Goal: Complete application form

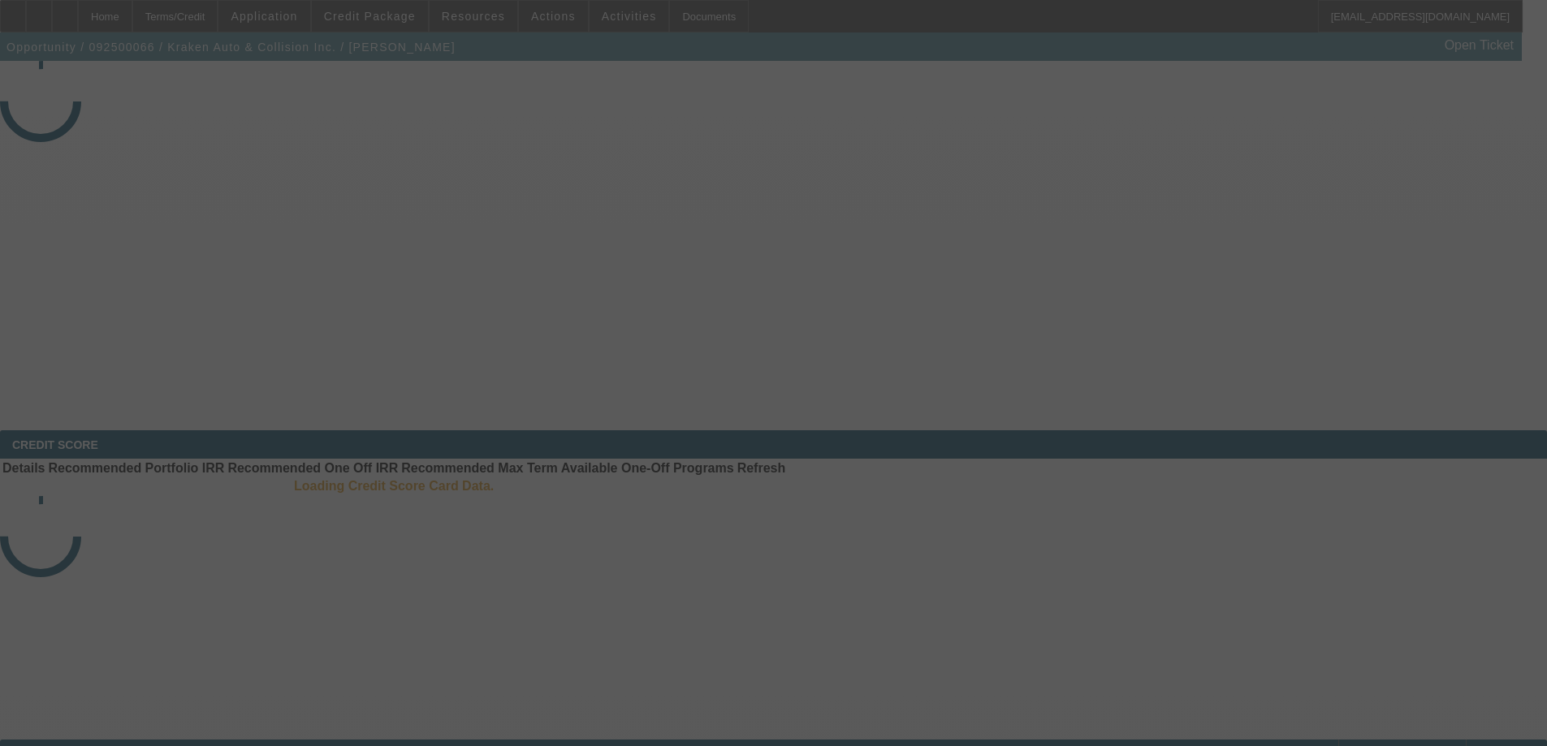
select select "3"
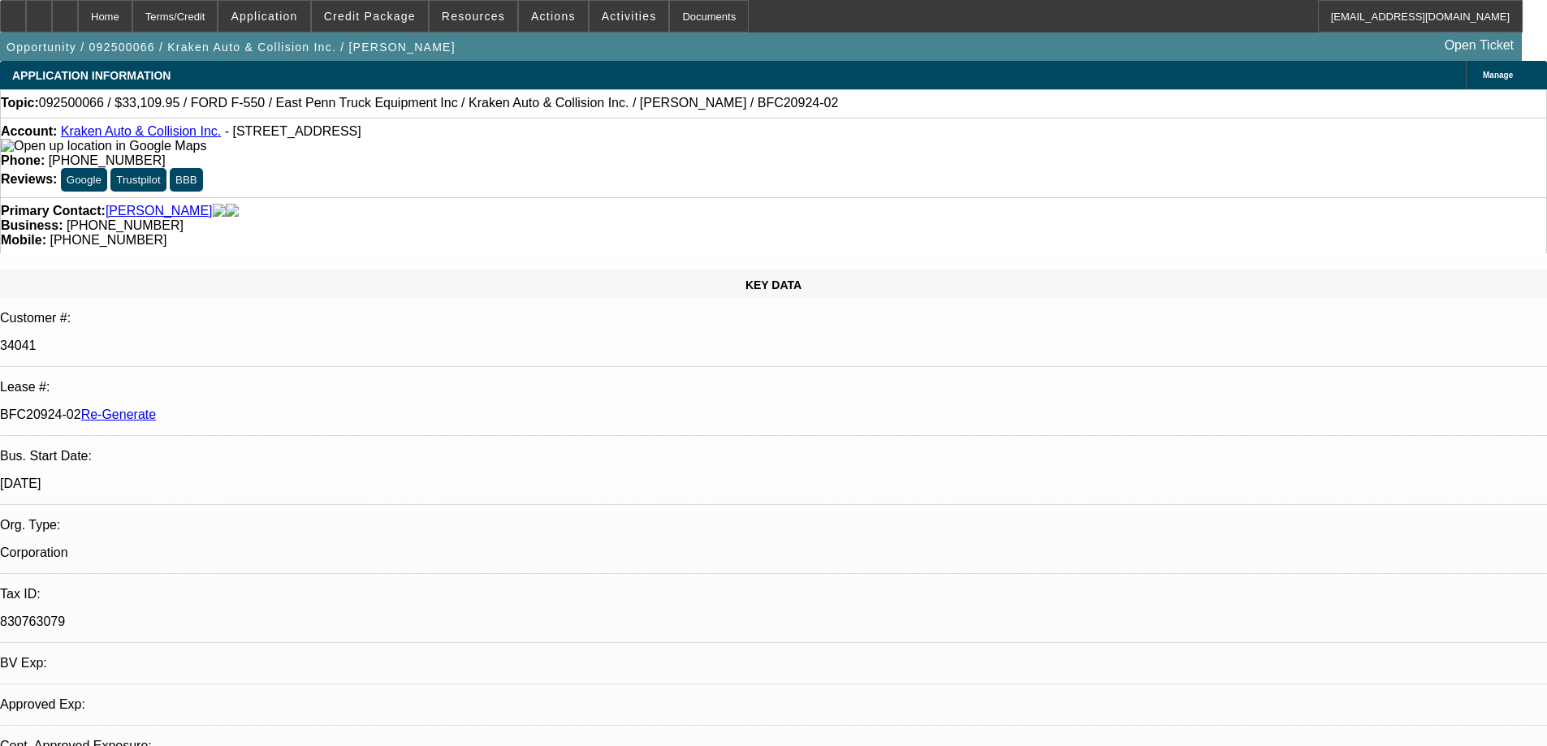
select select "0"
select select "0.1"
select select "4"
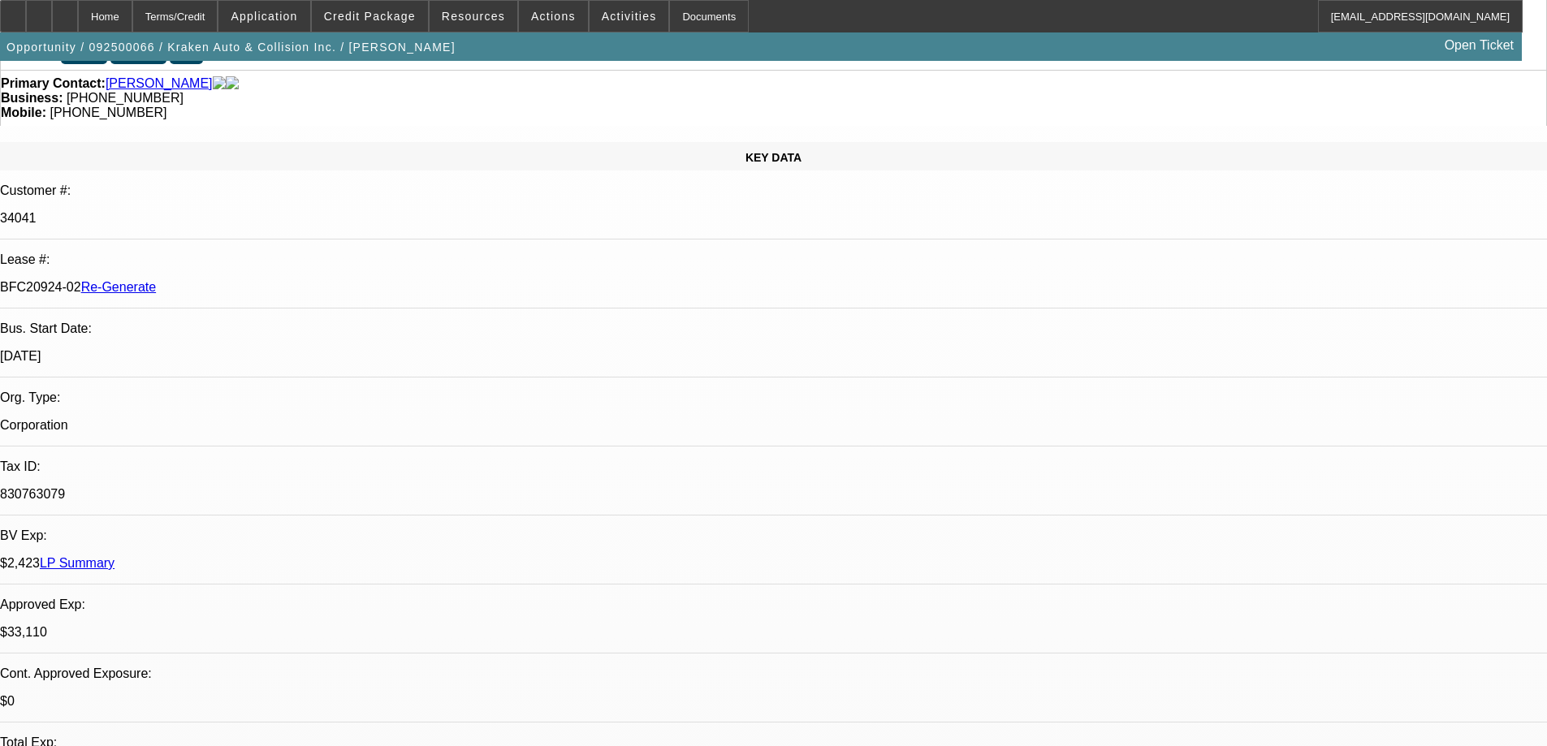
scroll to position [162, 0]
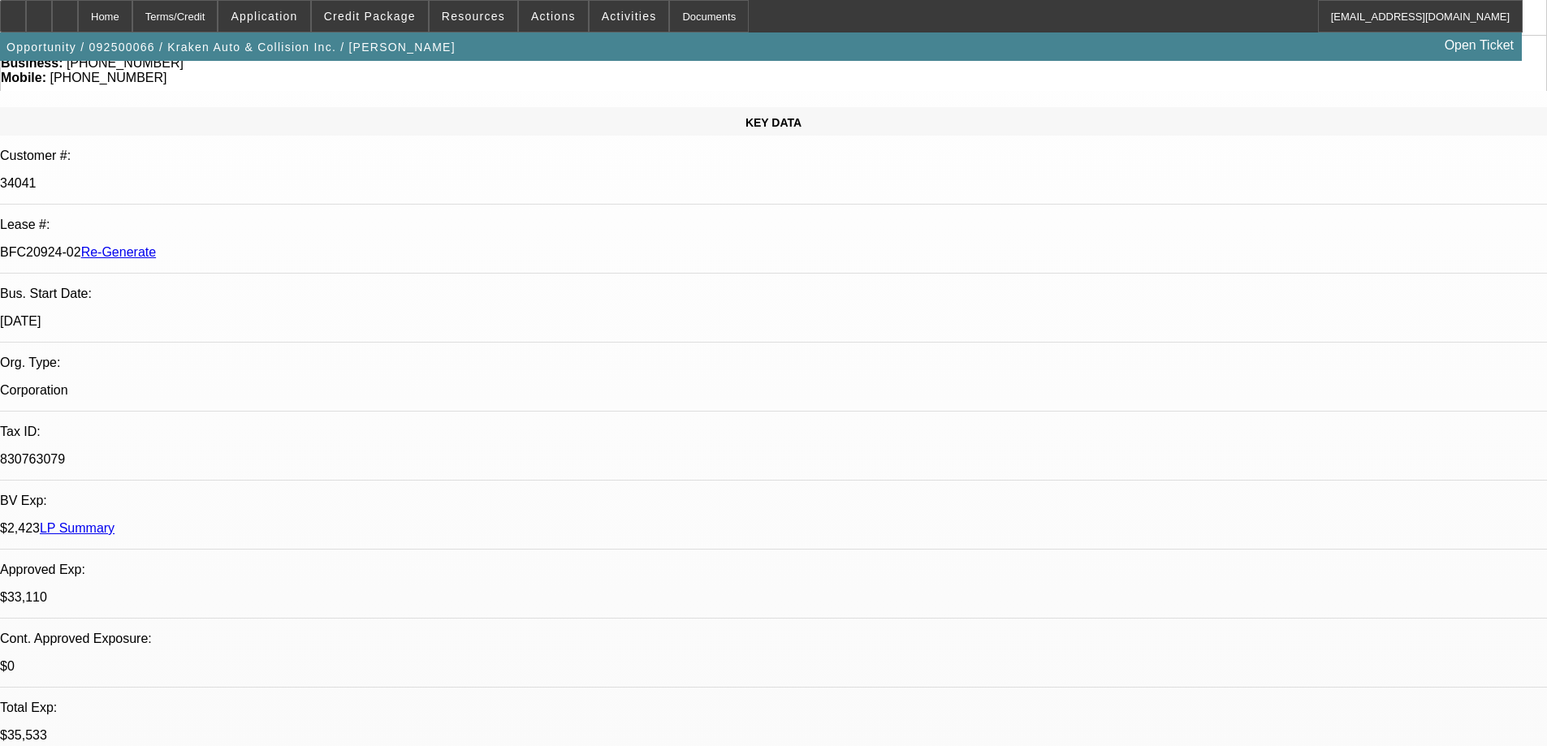
click at [669, 17] on div "Documents" at bounding box center [709, 16] width 80 height 32
click at [602, 16] on span "Activities" at bounding box center [629, 16] width 55 height 13
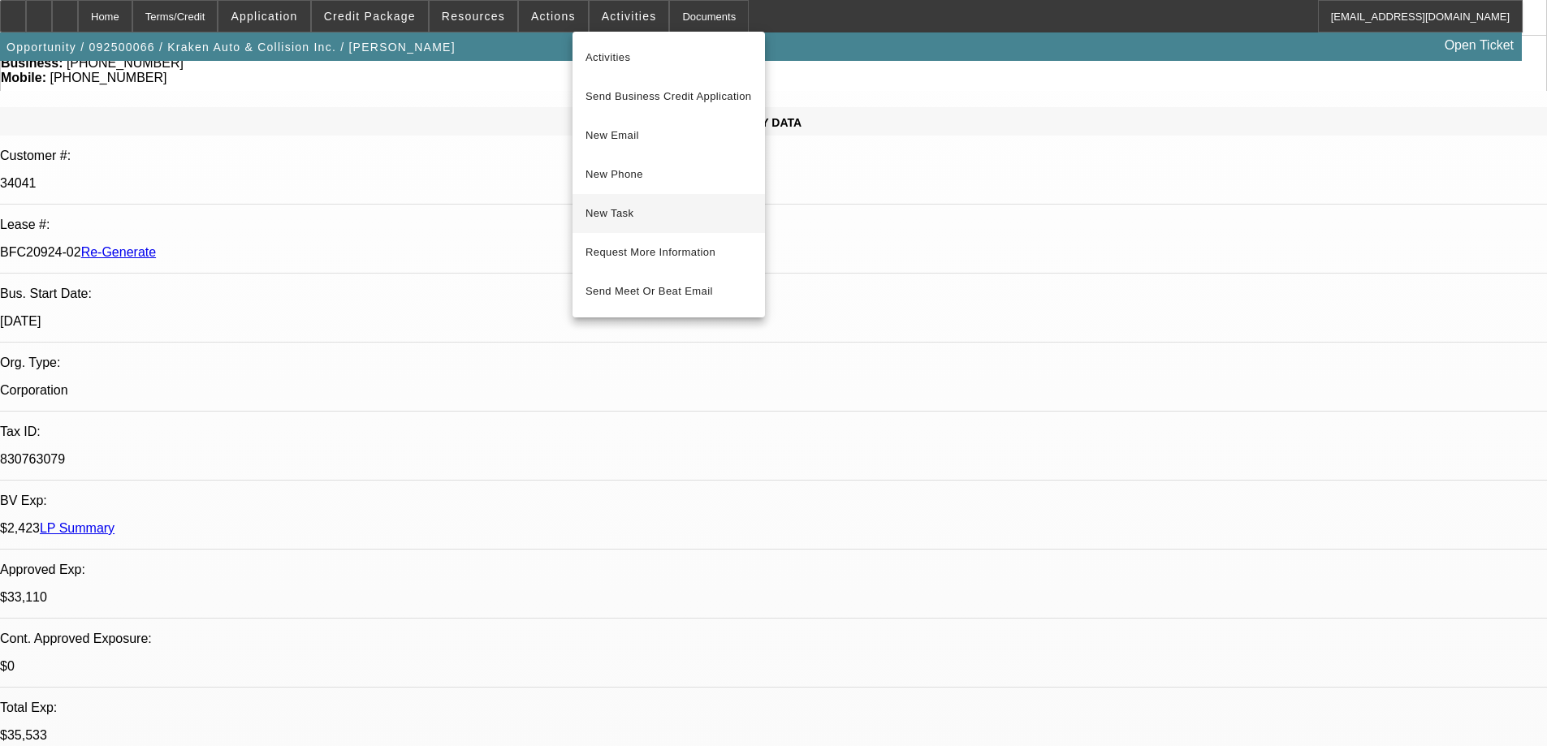
click at [637, 214] on span "New Task" at bounding box center [668, 213] width 166 height 19
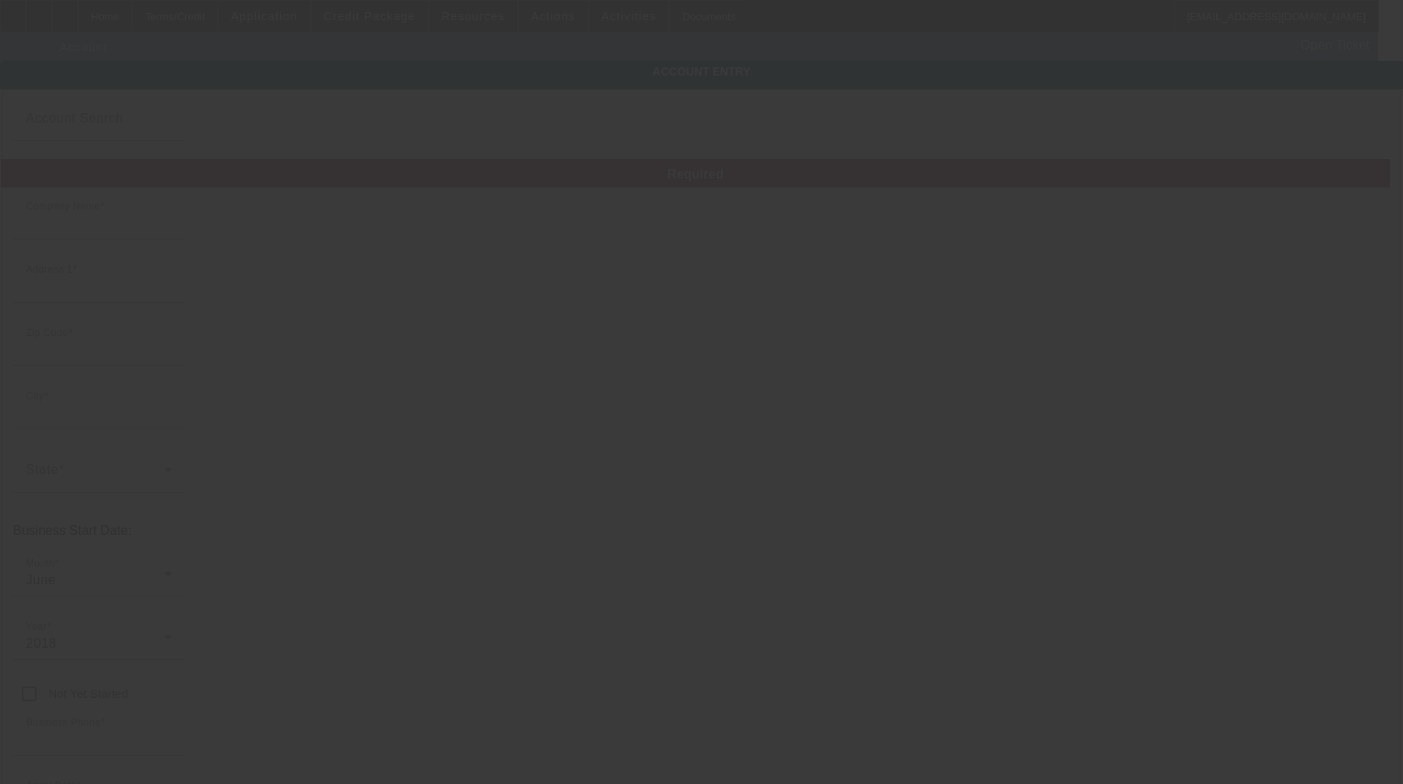
type input "Kraken Auto & Collision Inc."
type input "2451 Pond Rd"
type input "11779"
type input "Ronkonkoma"
type input "[PHONE_NUMBER]"
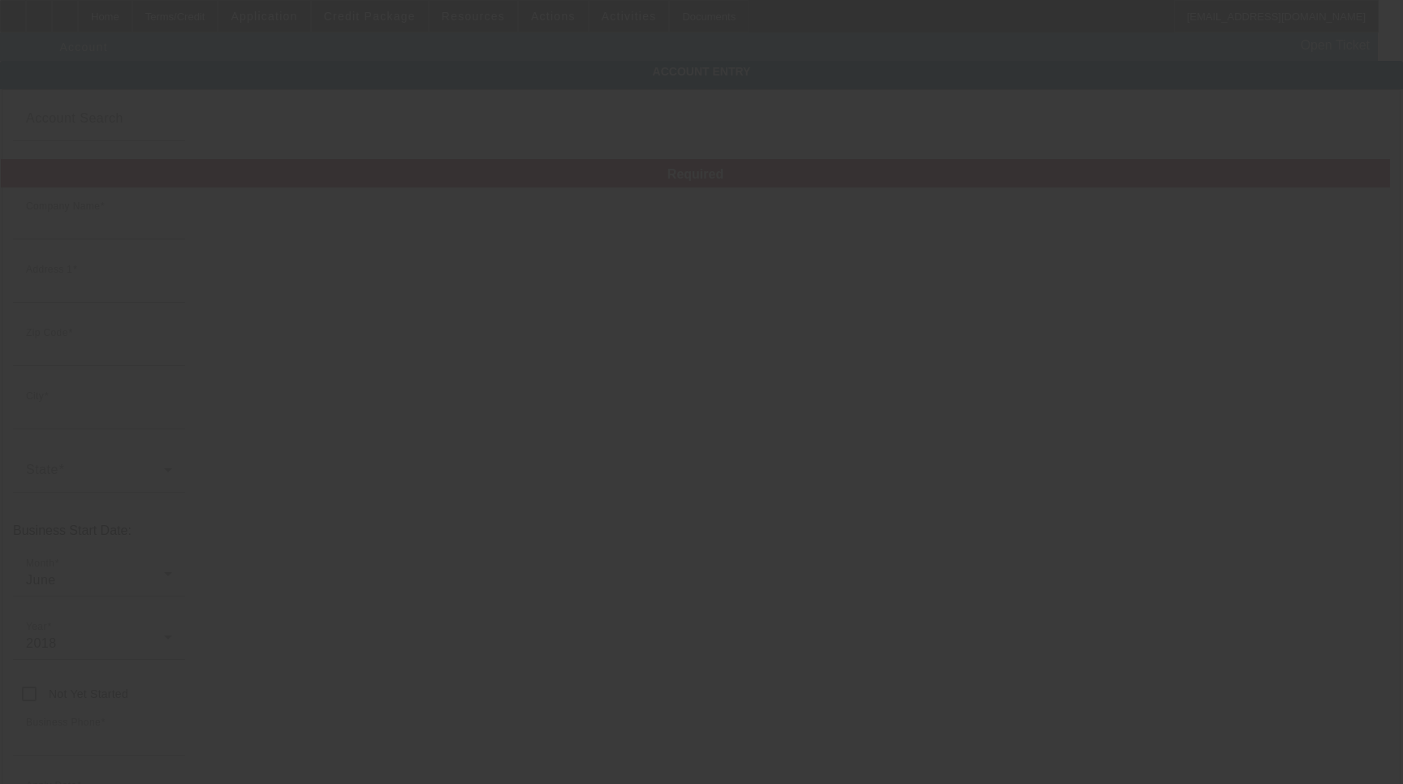
type input "krakenauto11779@gmail.com"
type input "Suffolk"
type input "830763079"
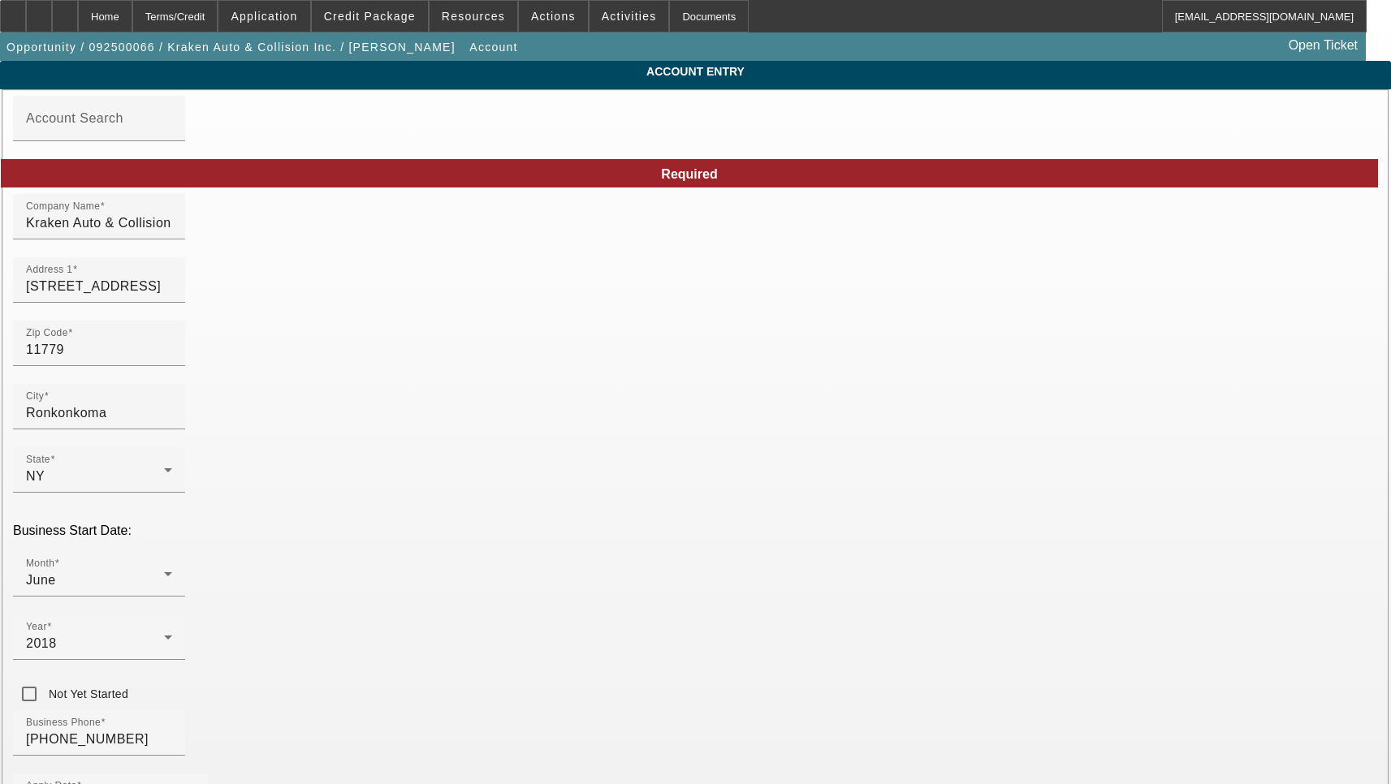
type input "9/4/2025"
click at [172, 295] on input "2451 Pond Rd" at bounding box center [99, 286] width 146 height 19
click at [172, 294] on input "2451 Pond Rd" at bounding box center [99, 286] width 146 height 19
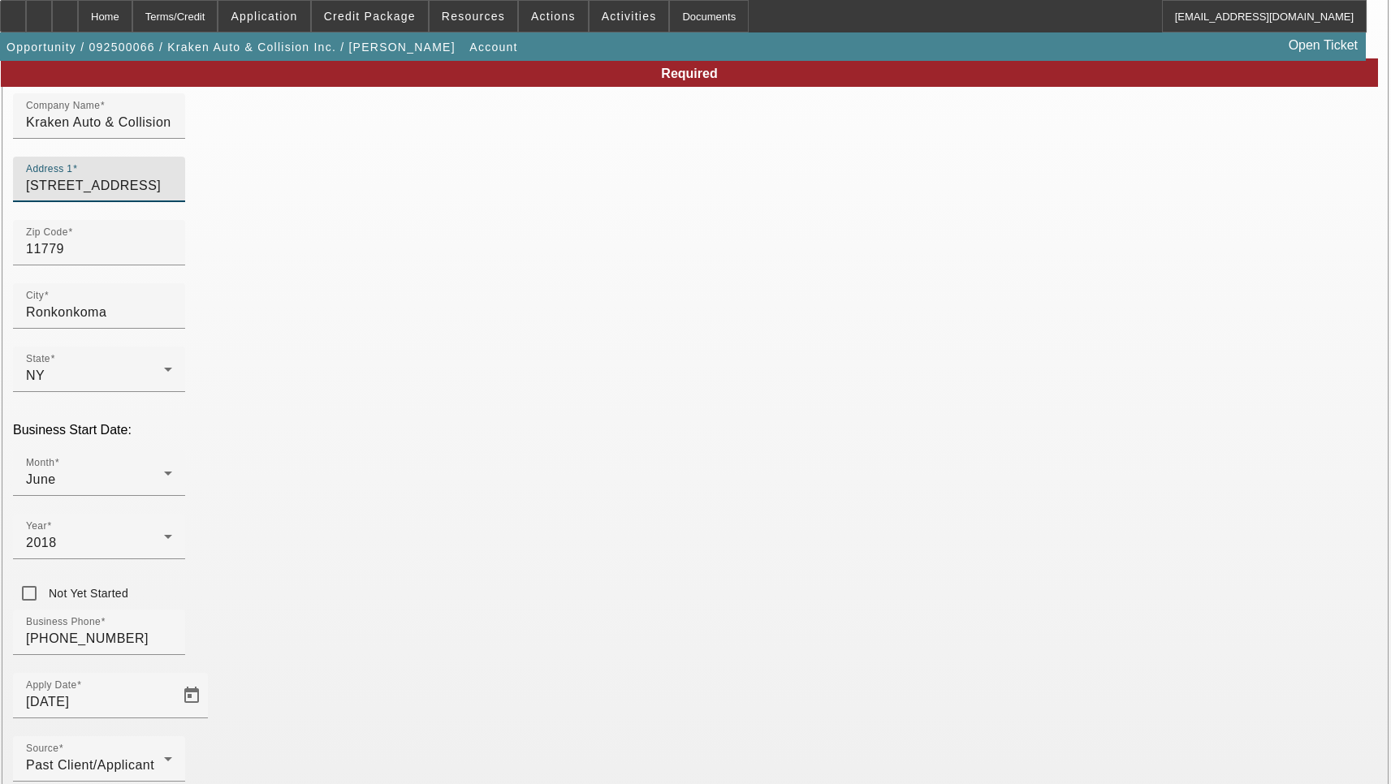
scroll to position [173, 0]
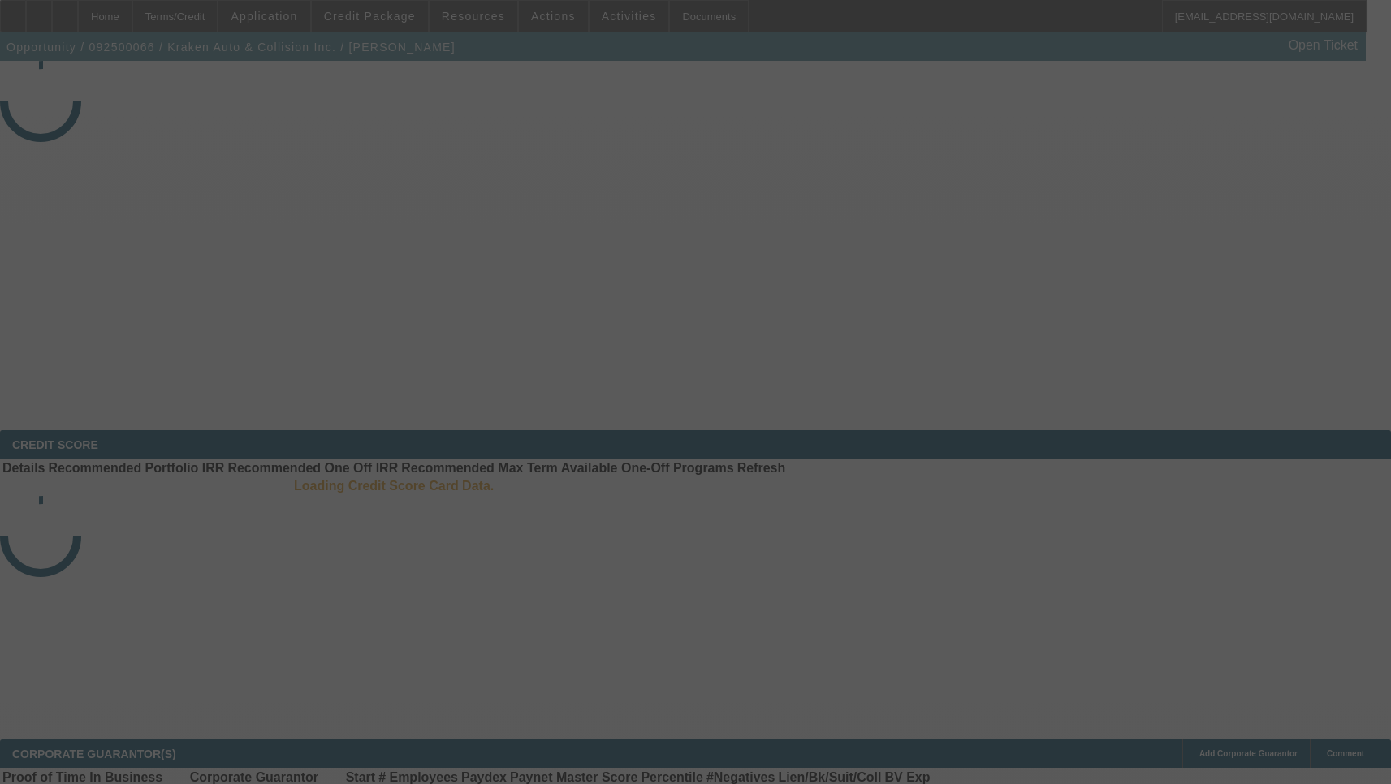
select select "3"
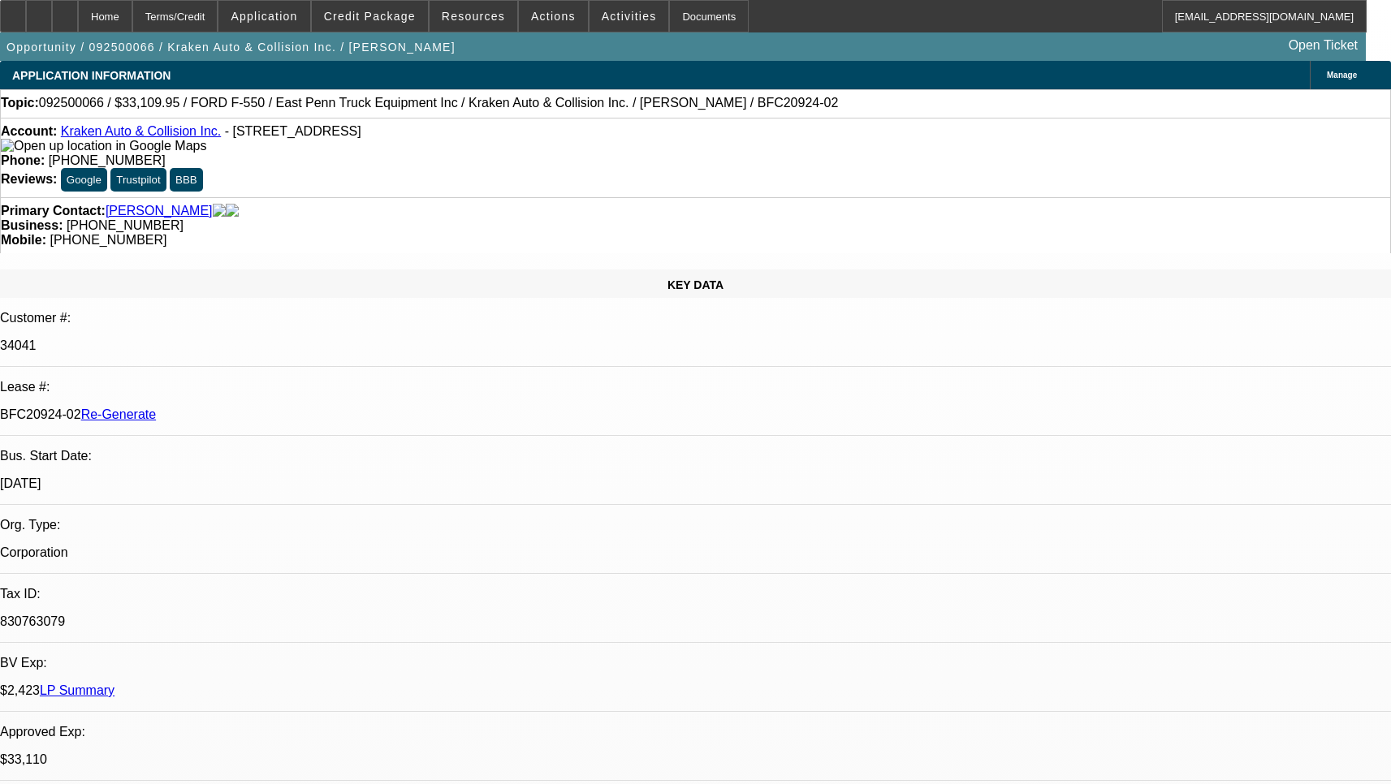
select select "0"
select select "0.1"
select select "4"
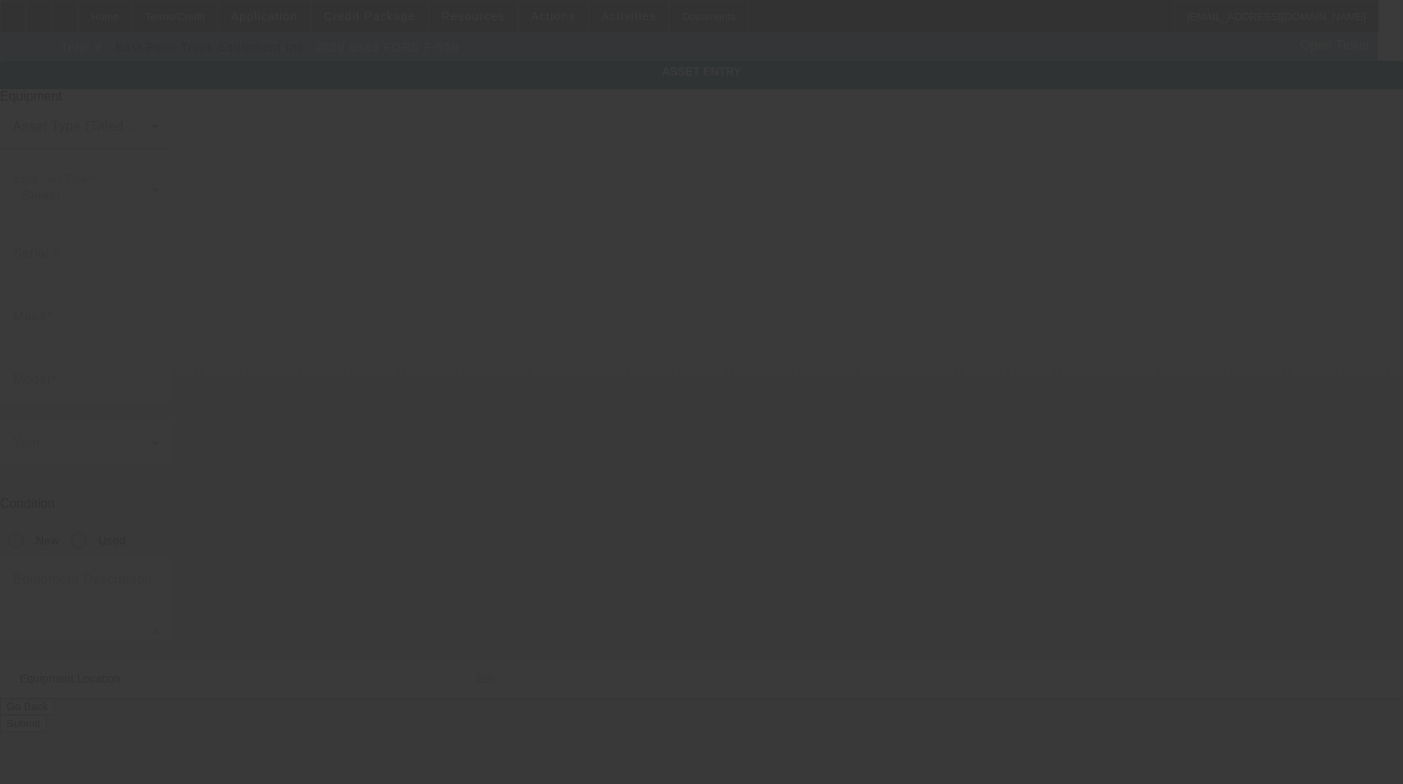
type input "1FD0X5HN9LEC13217"
type input "Ford"
type input "F-550"
radio input "true"
type textarea "Ford F550"
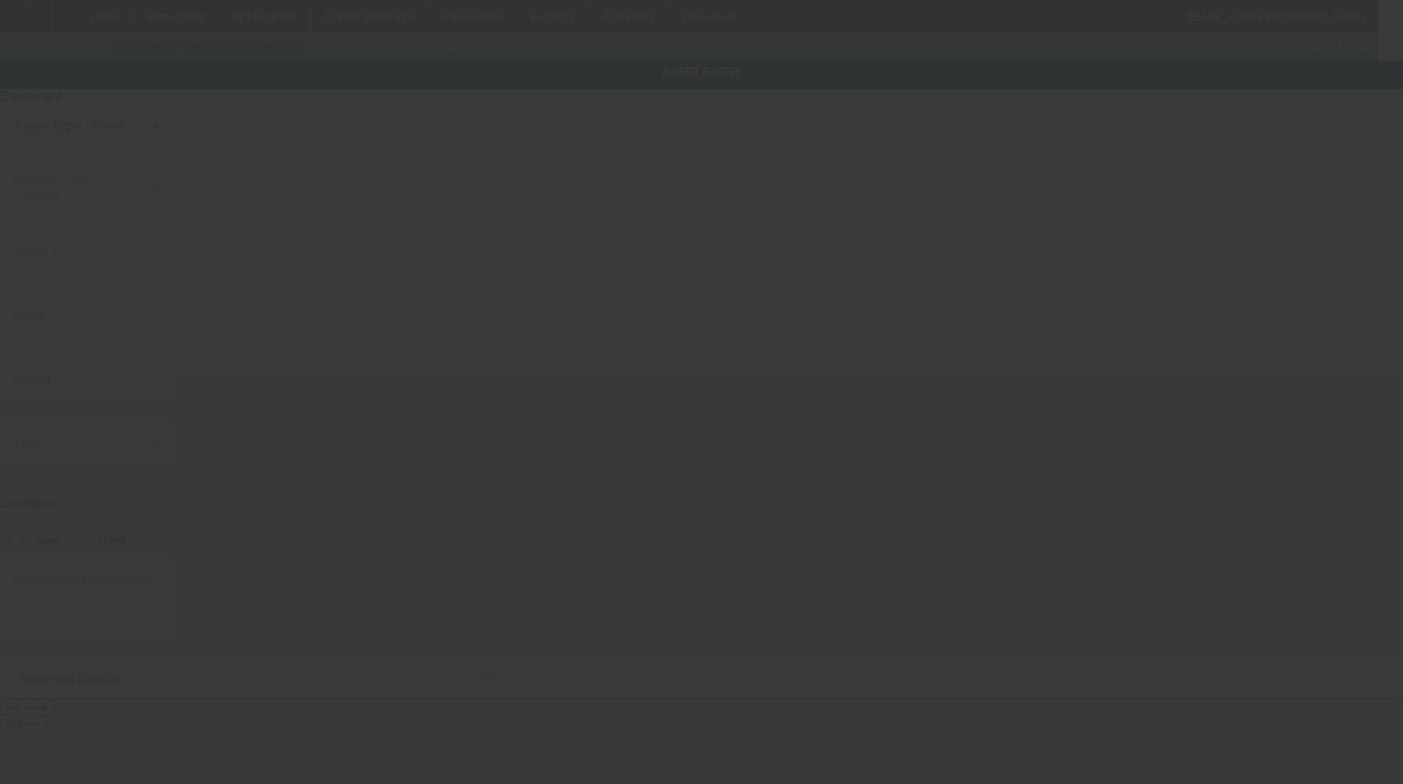
type input "2451 Pond Rd"
type input "Ronkonkoma"
type input "11779"
type input "Suffolk"
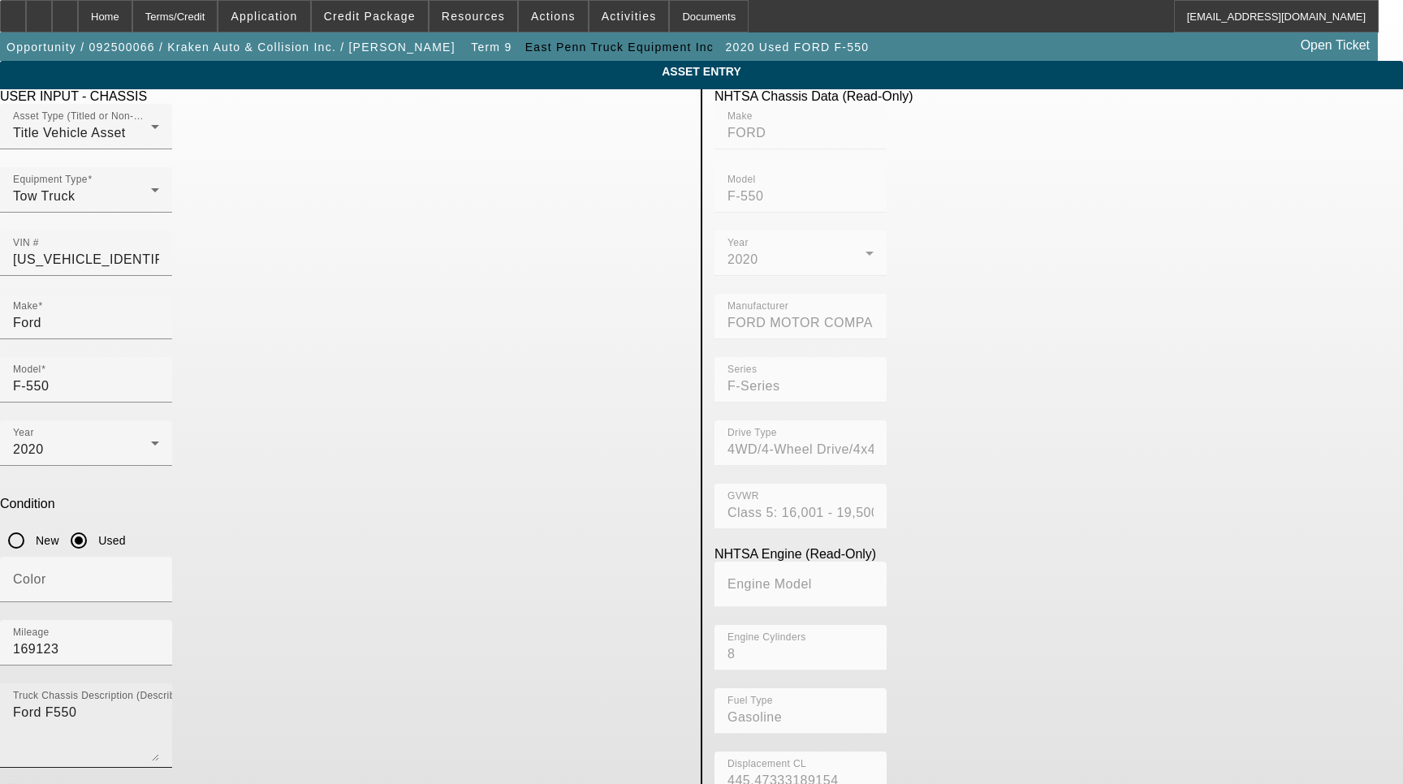
click at [159, 703] on textarea "Ford F550" at bounding box center [86, 732] width 146 height 58
type textarea "with:"
click at [159, 313] on input "Ford" at bounding box center [86, 322] width 146 height 19
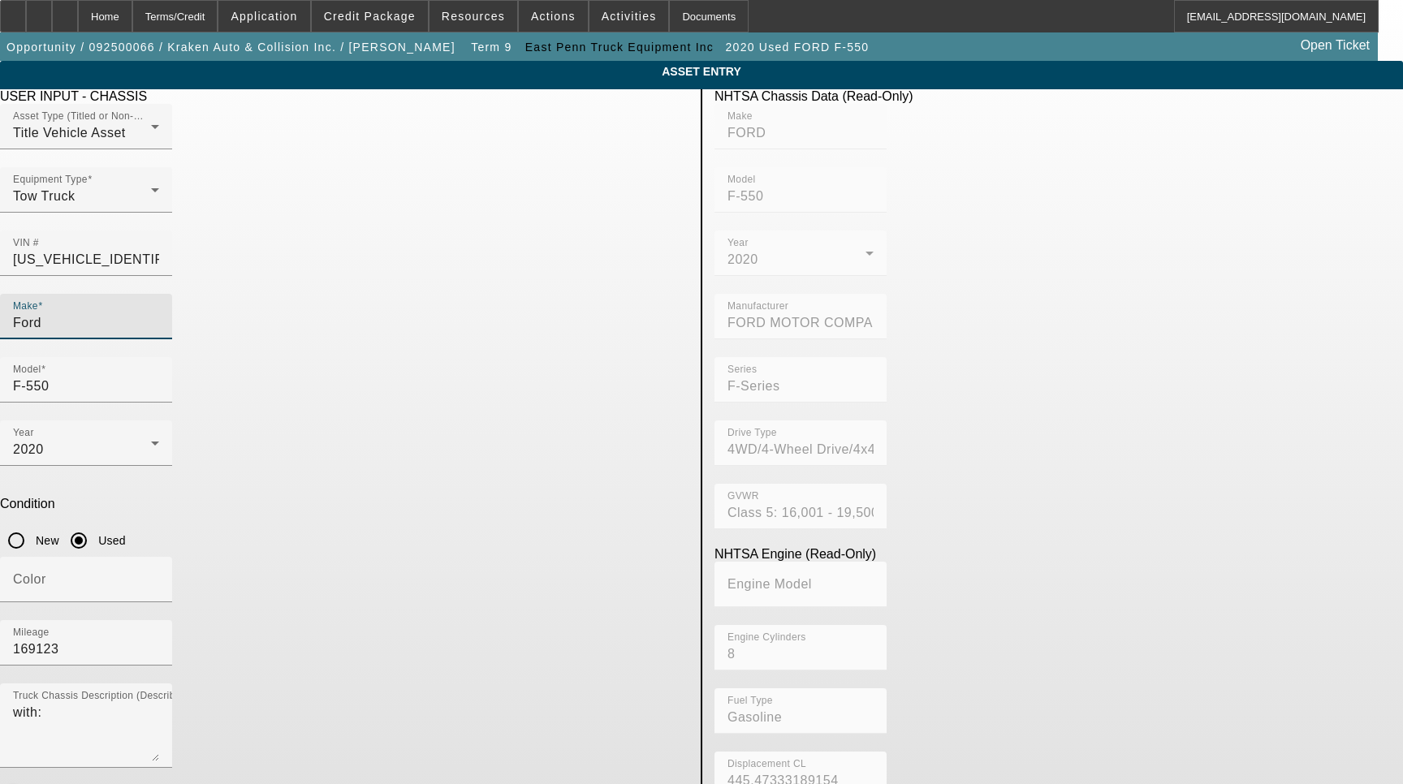
click at [159, 313] on input "Ford" at bounding box center [86, 322] width 146 height 19
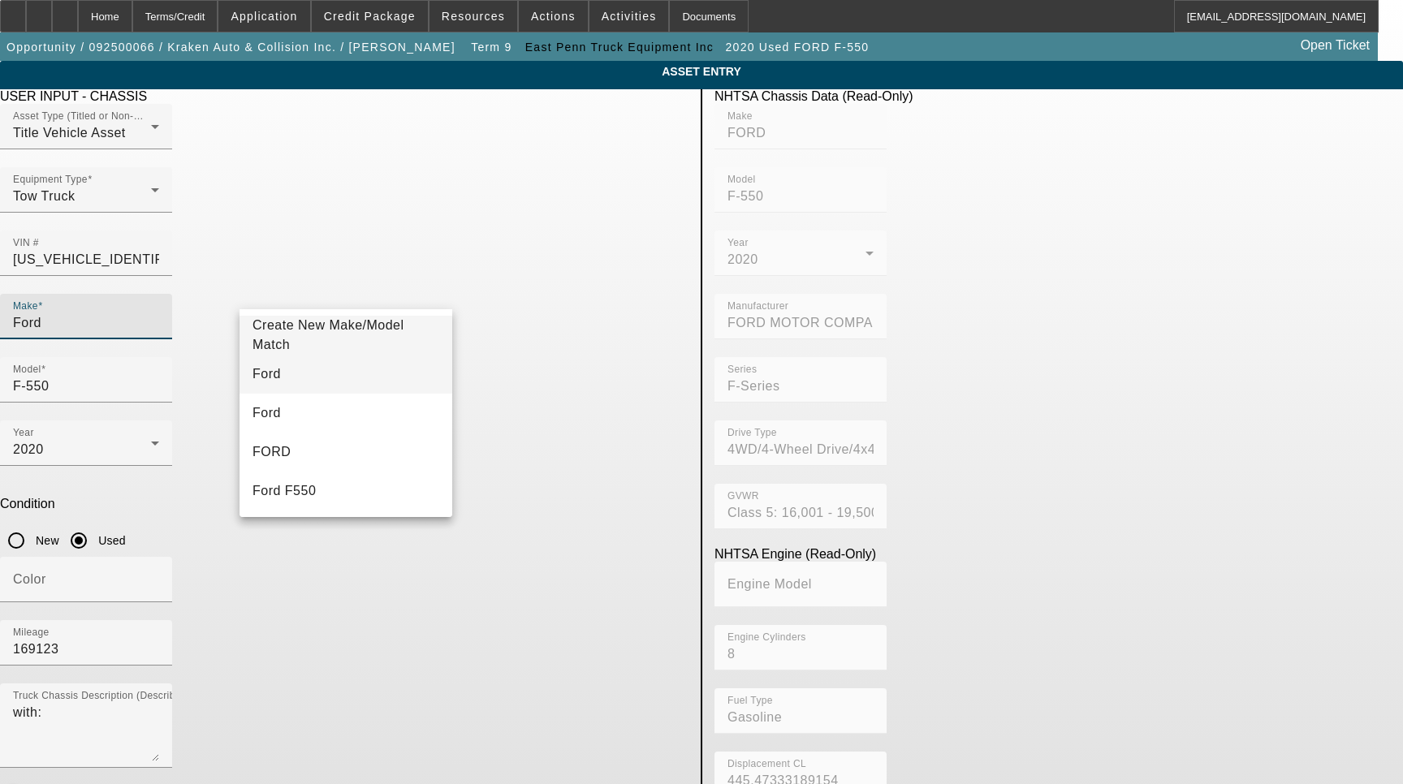
click at [349, 372] on mat-option "Ford" at bounding box center [346, 374] width 213 height 39
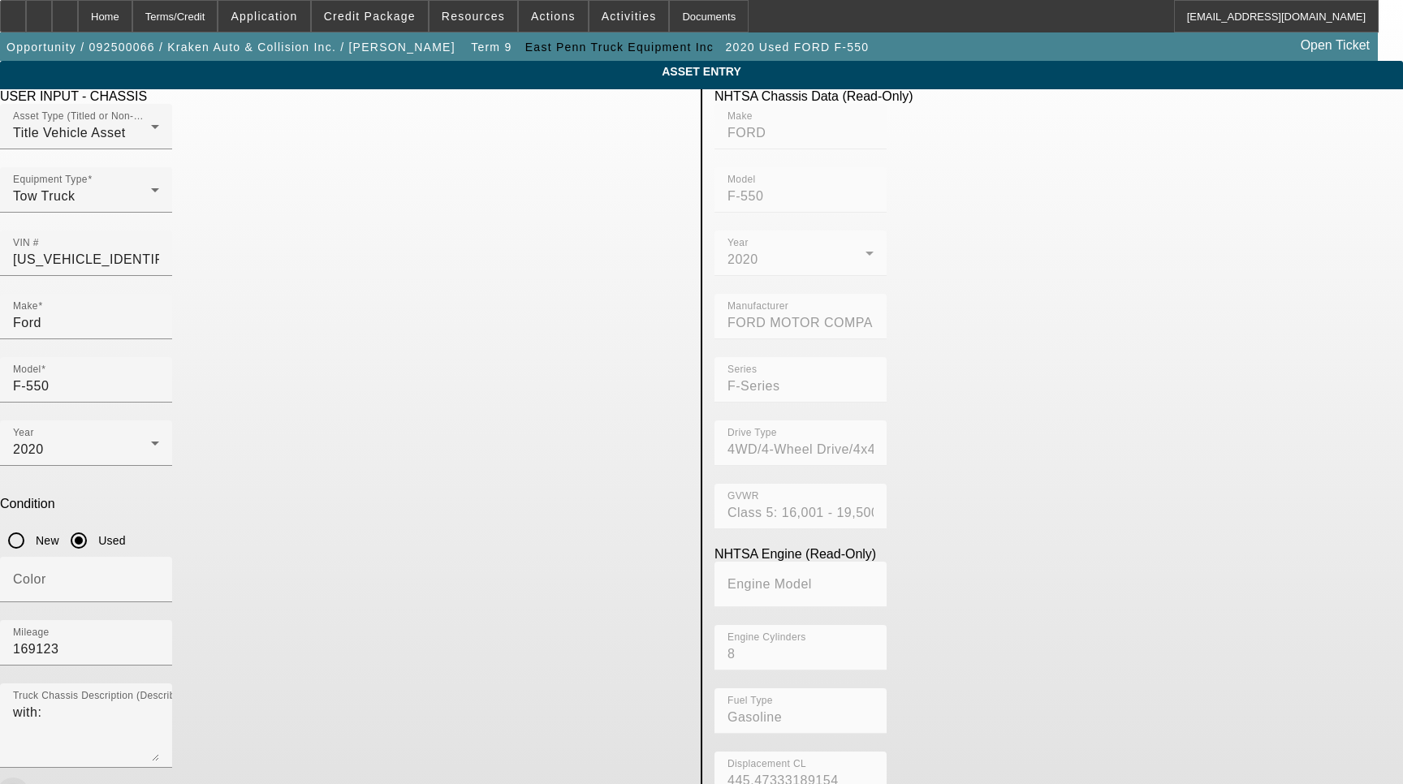
click at [29, 778] on span "button" at bounding box center [13, 794] width 32 height 32
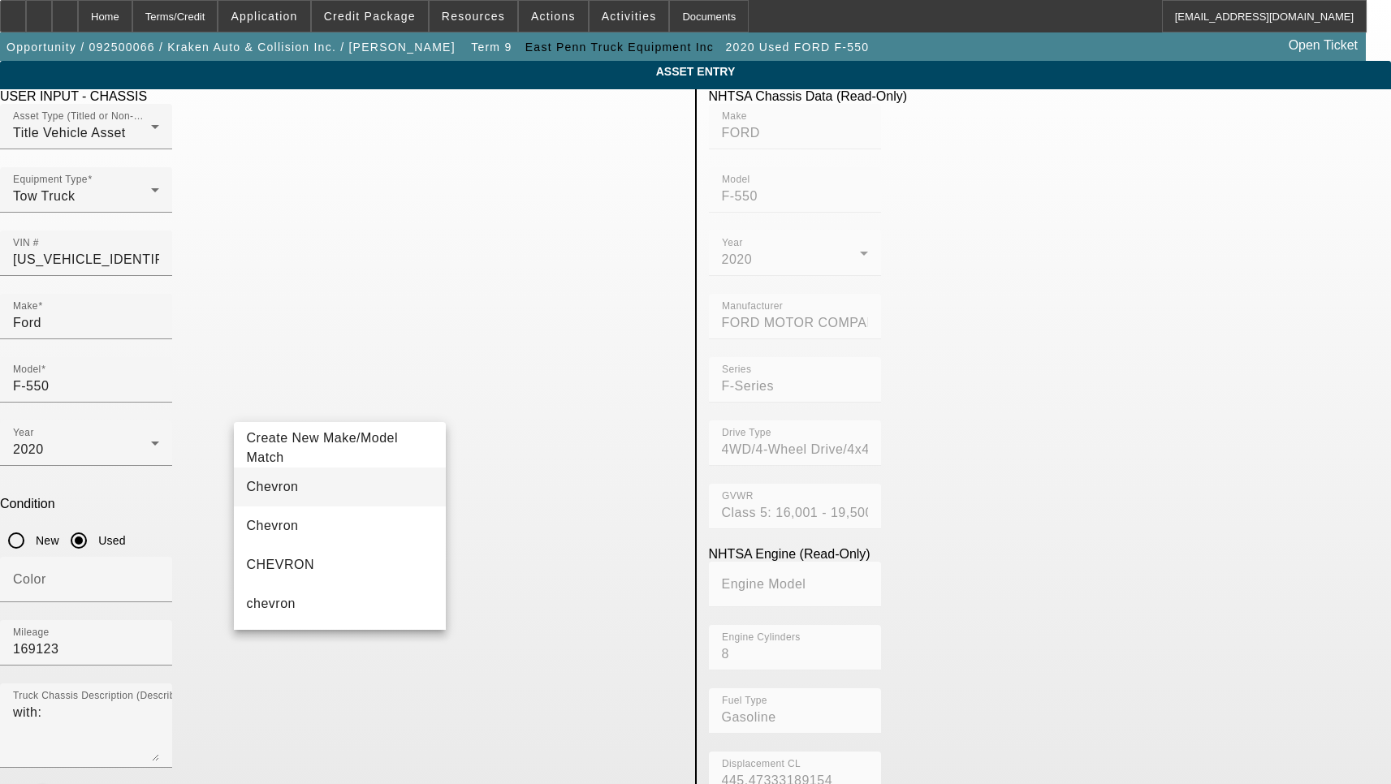
click at [302, 490] on mat-option "Chevron" at bounding box center [340, 487] width 213 height 39
type input "Chevron"
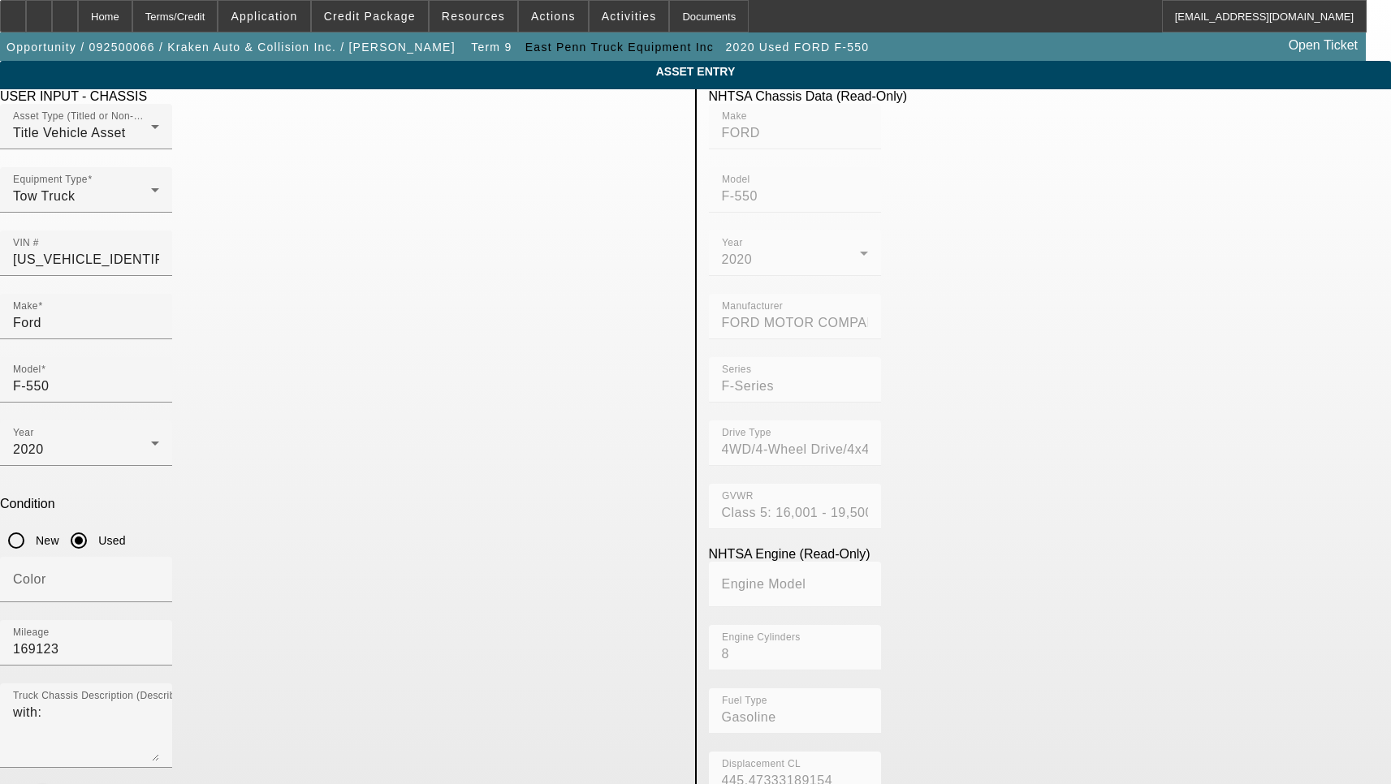
type input "408vt"
click at [551, 695] on span "Create New Make/Model Match" at bounding box center [576, 702] width 187 height 39
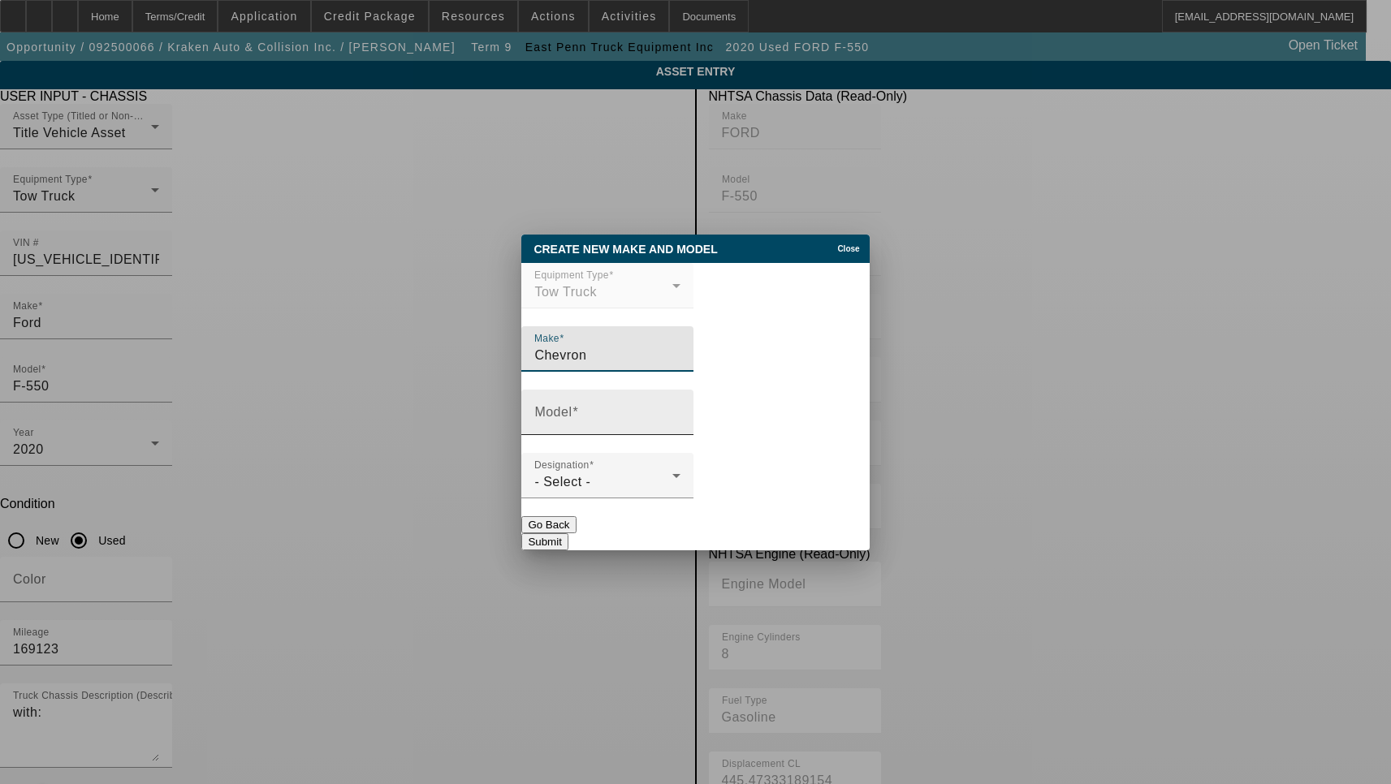
click at [611, 422] on input "Model" at bounding box center [607, 418] width 146 height 19
type input "408VTII"
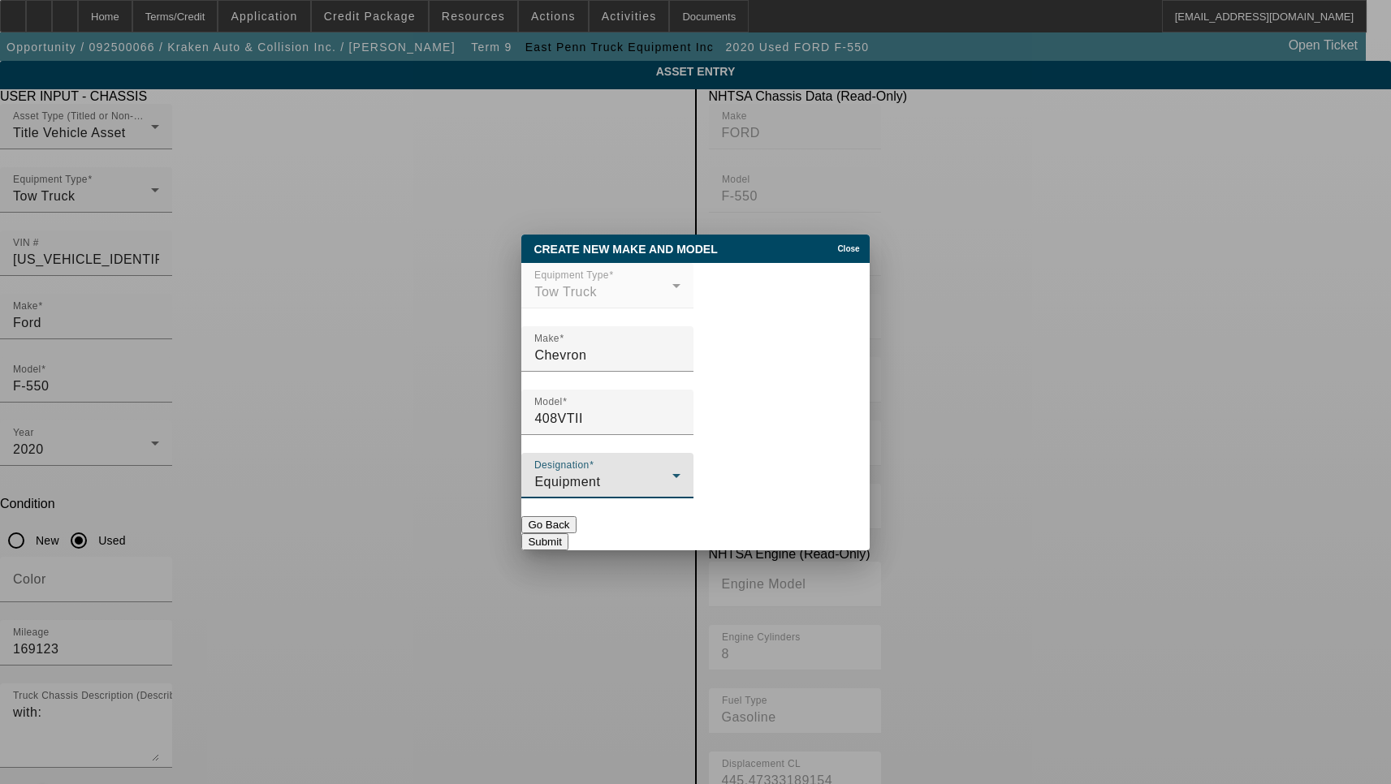
click at [568, 534] on button "Submit" at bounding box center [544, 542] width 46 height 17
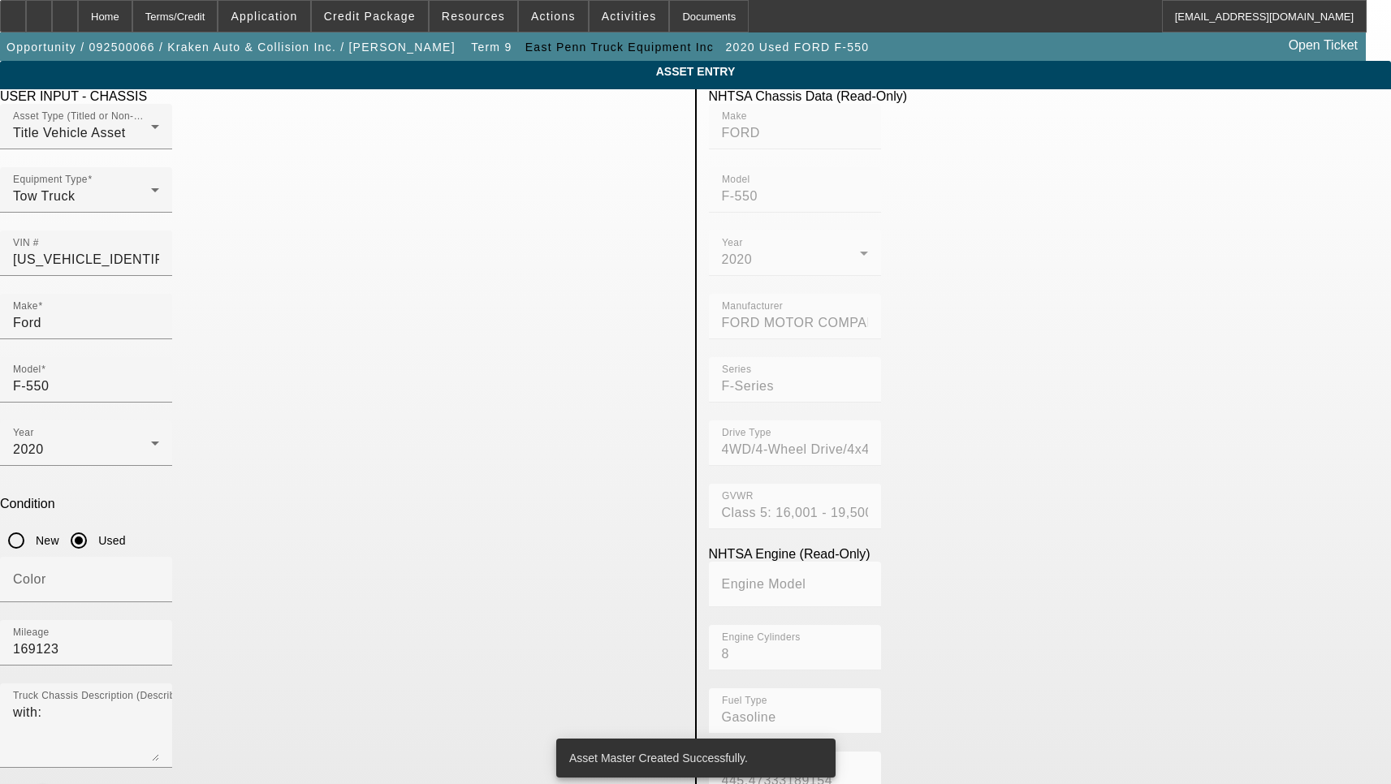
type input "408VTII"
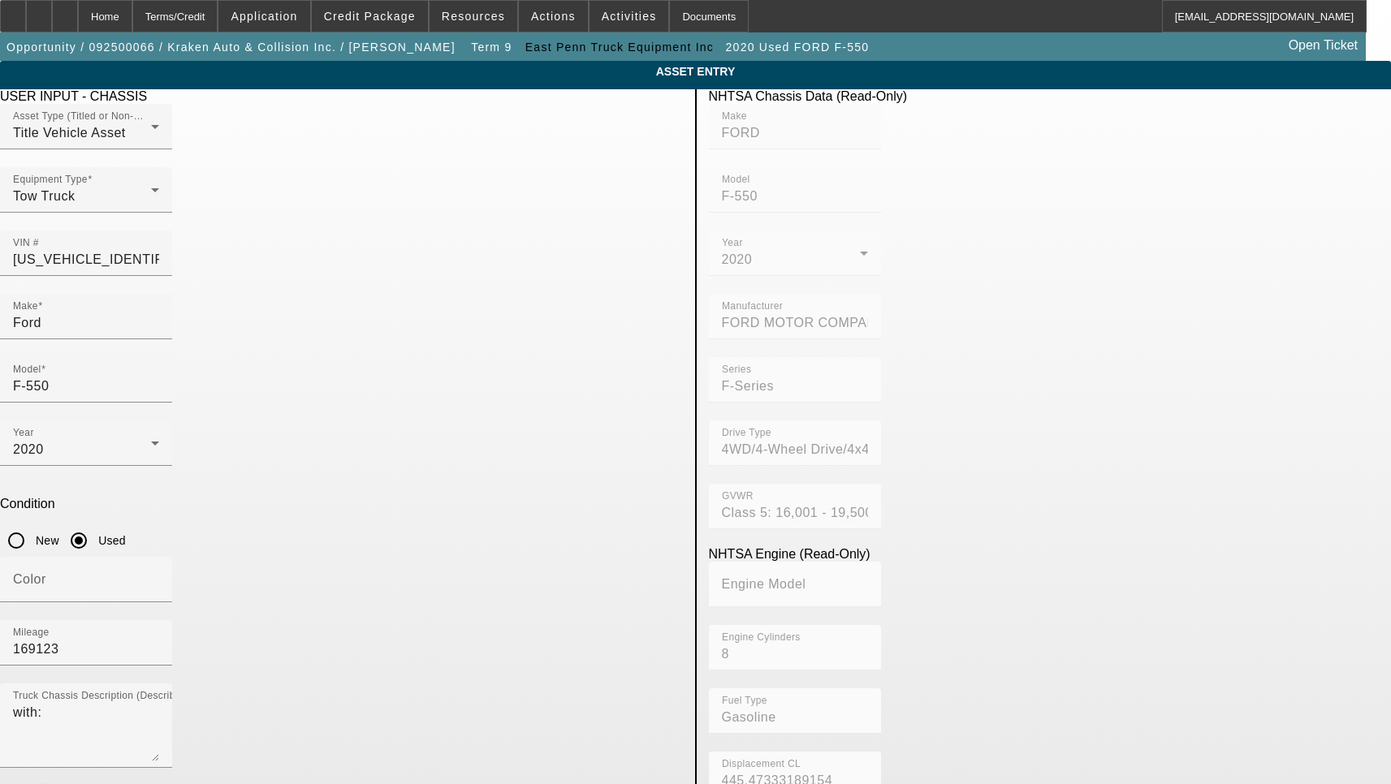
radio input "true"
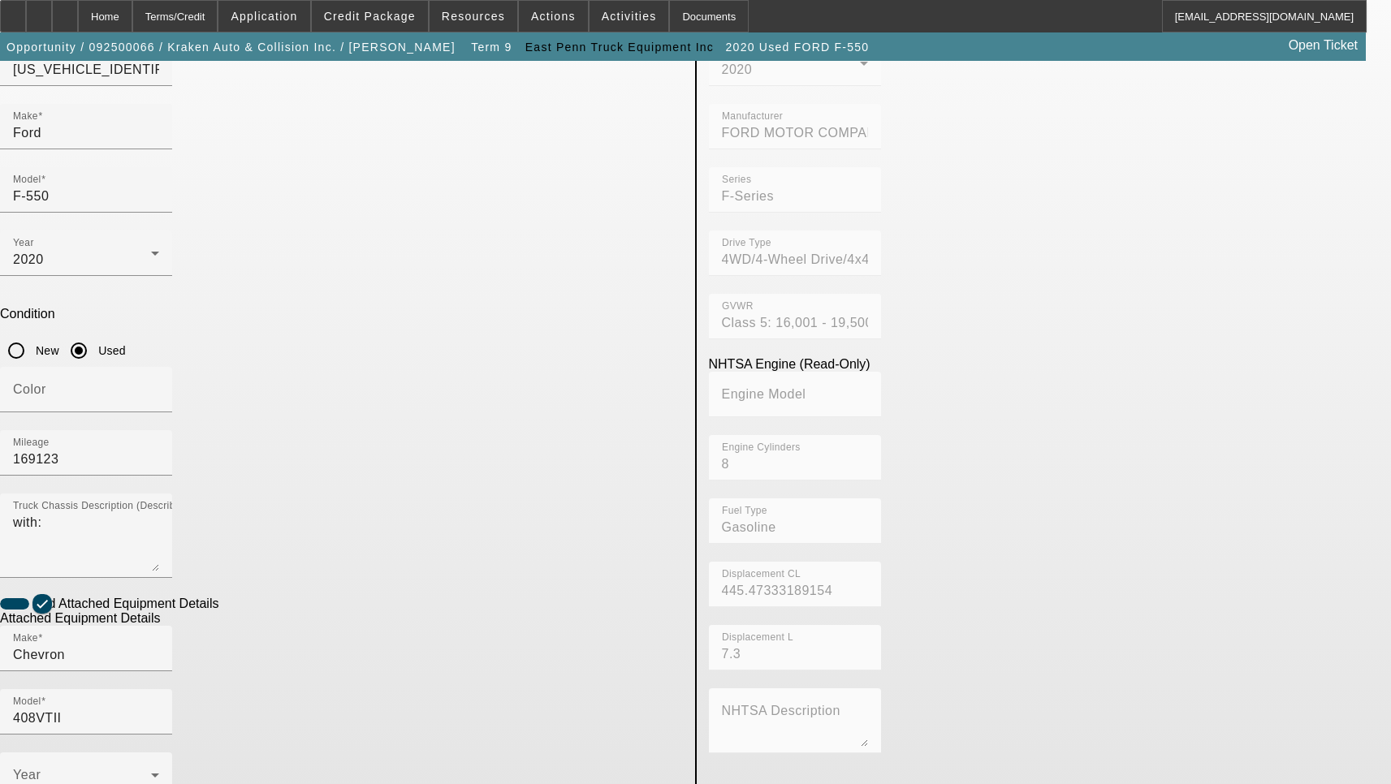
scroll to position [244, 0]
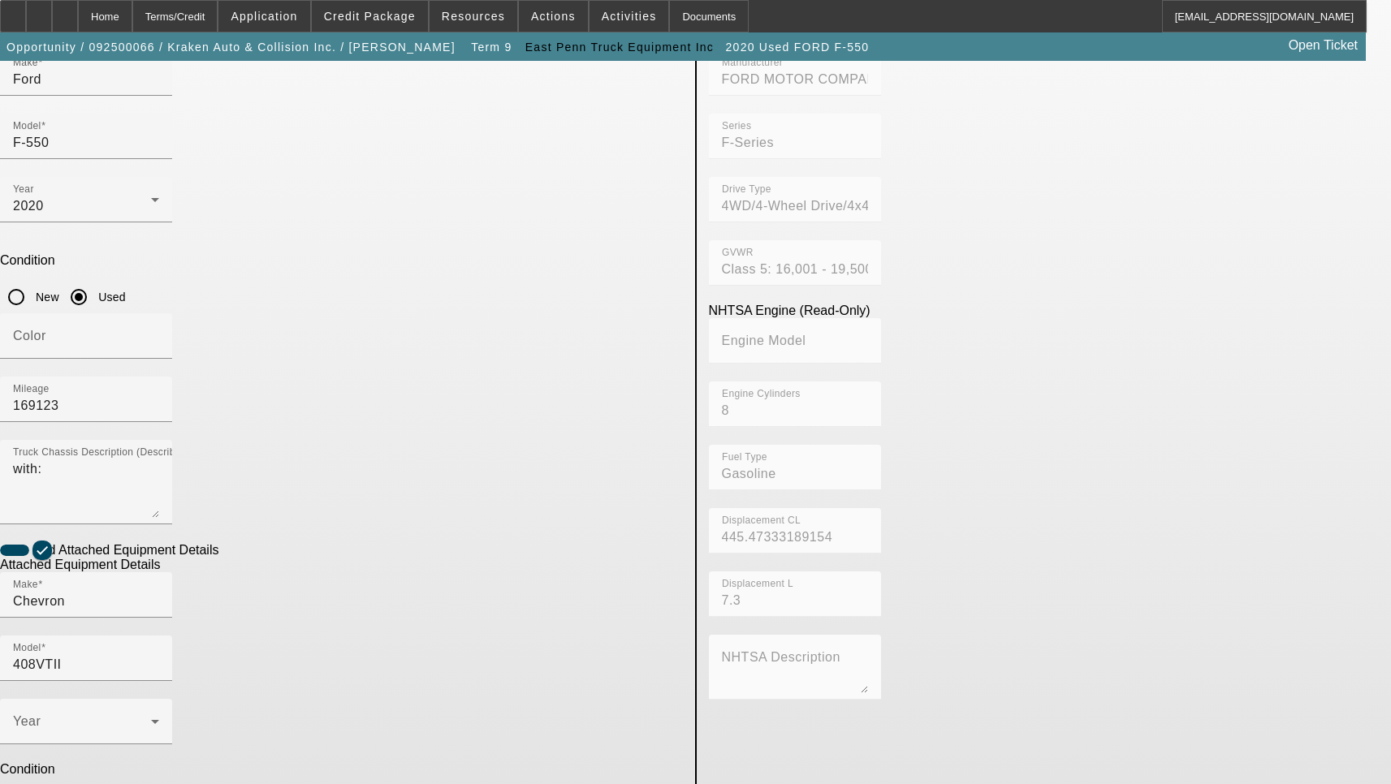
type input "408TA-1028-J19"
click at [151, 719] on span at bounding box center [82, 728] width 138 height 19
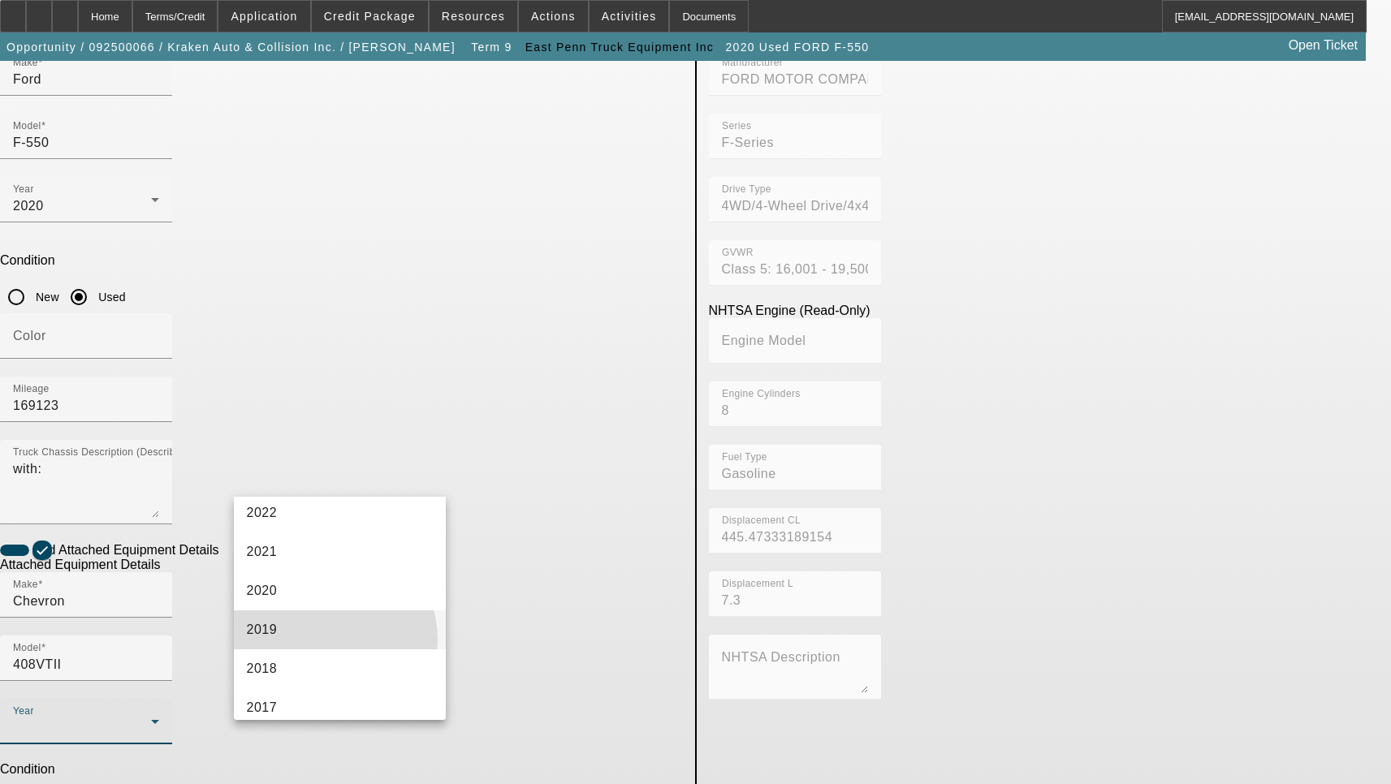
click at [318, 640] on mat-option "2019" at bounding box center [340, 630] width 213 height 39
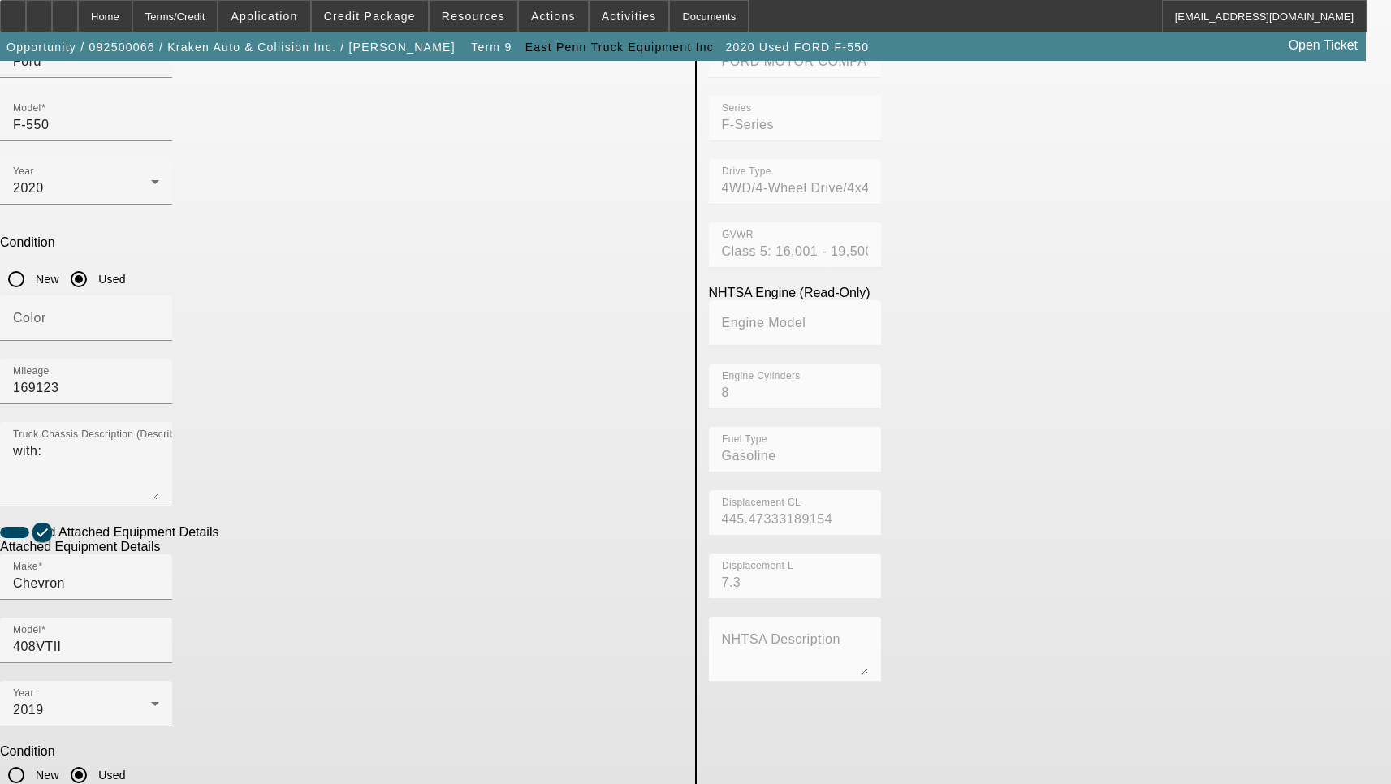
type textarea "Includes all options, attachments and accessories"
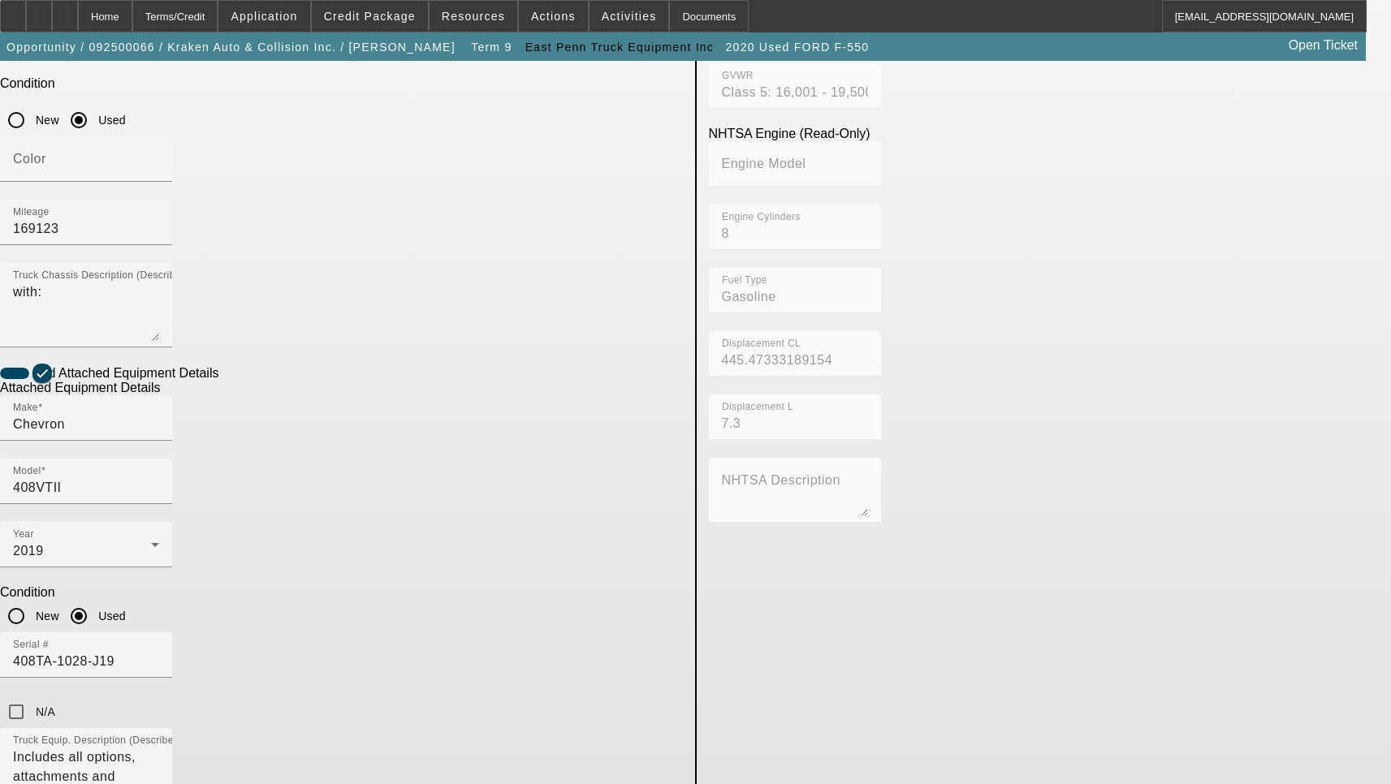
scroll to position [586, 0]
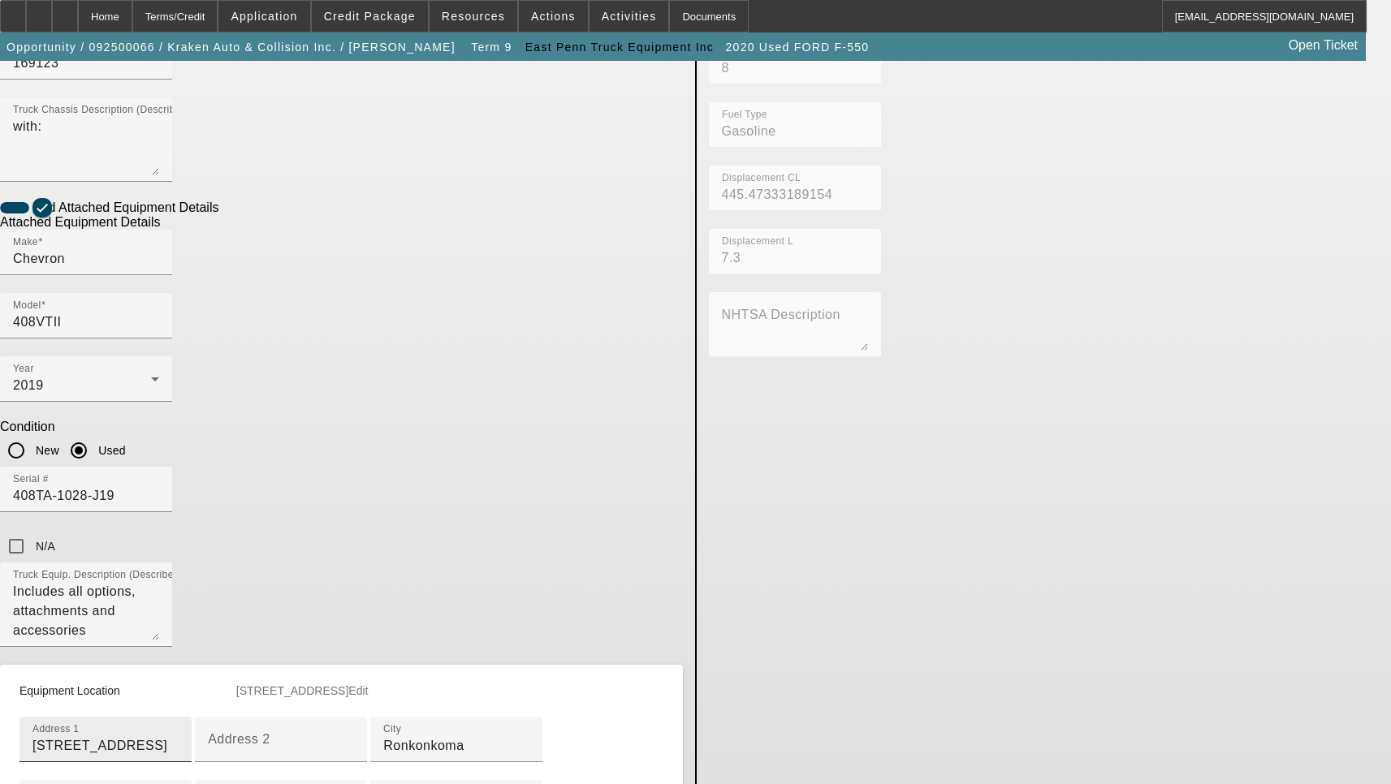
click at [179, 737] on input "2451 Pond Rd" at bounding box center [105, 746] width 146 height 19
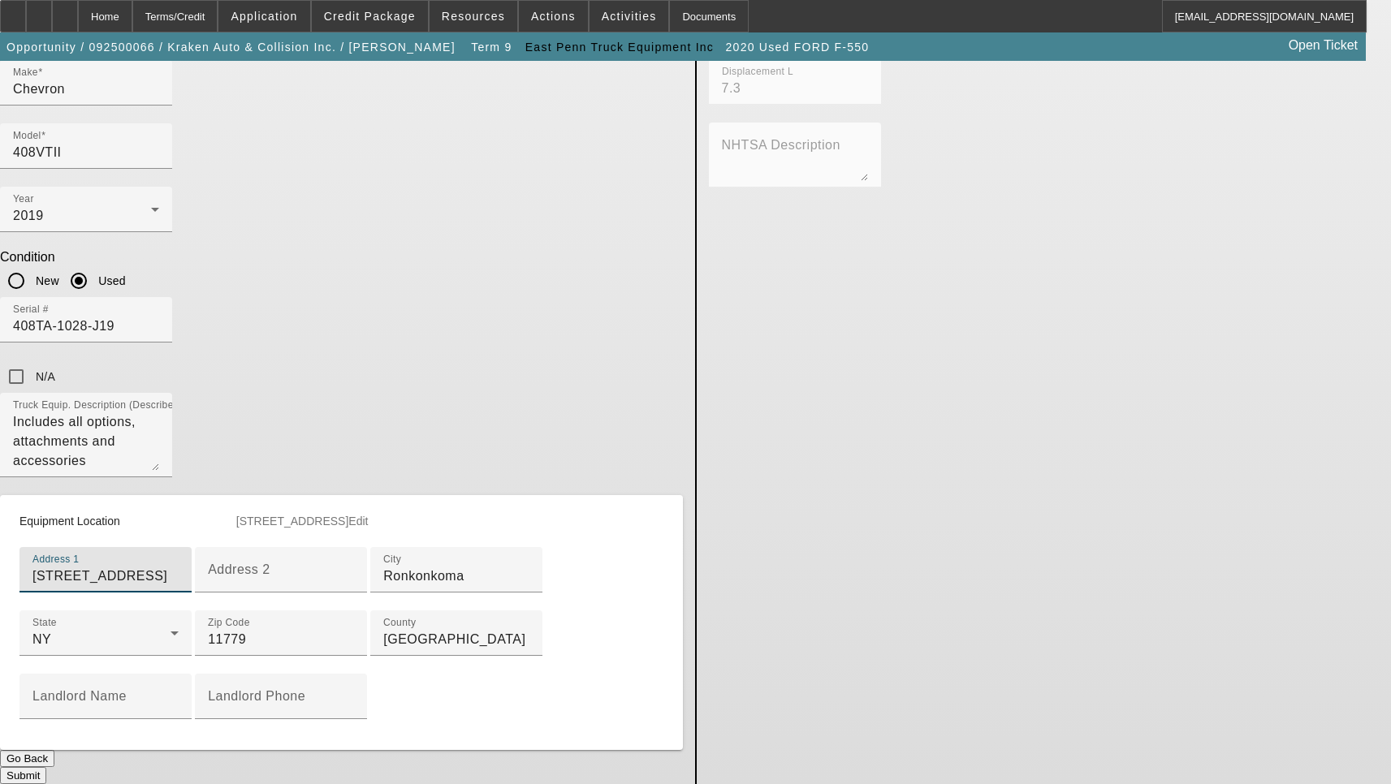
scroll to position [817, 0]
click at [46, 767] on button "Submit" at bounding box center [23, 775] width 46 height 17
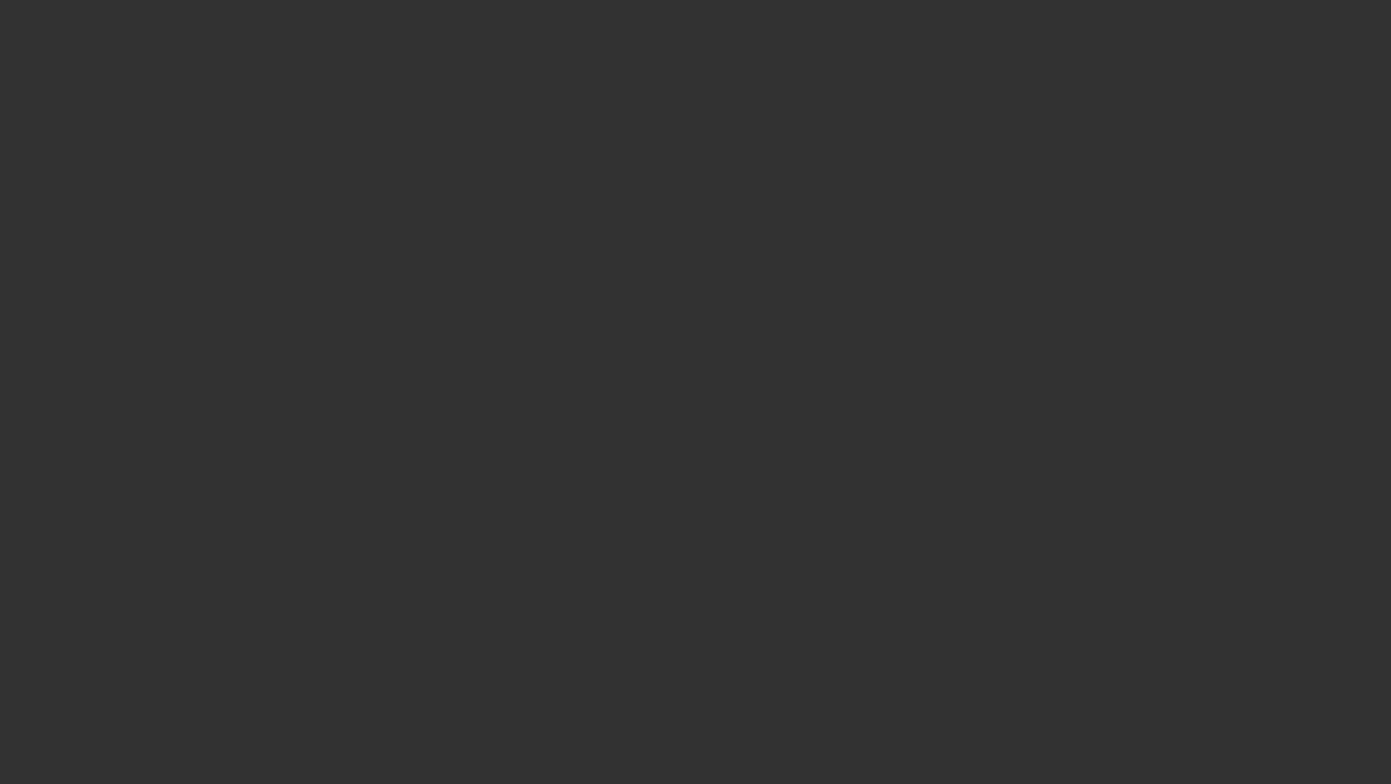
select select "3"
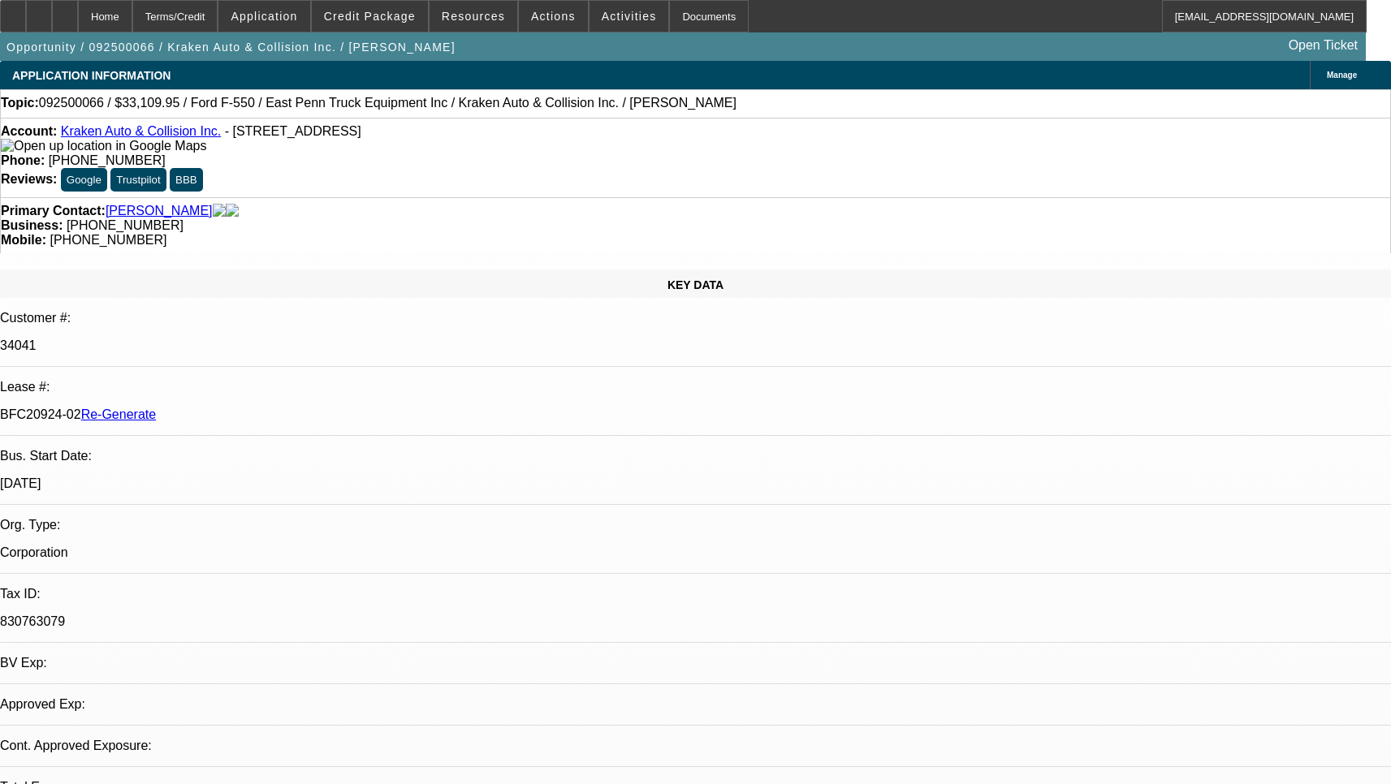
select select "0"
select select "0.1"
select select "1"
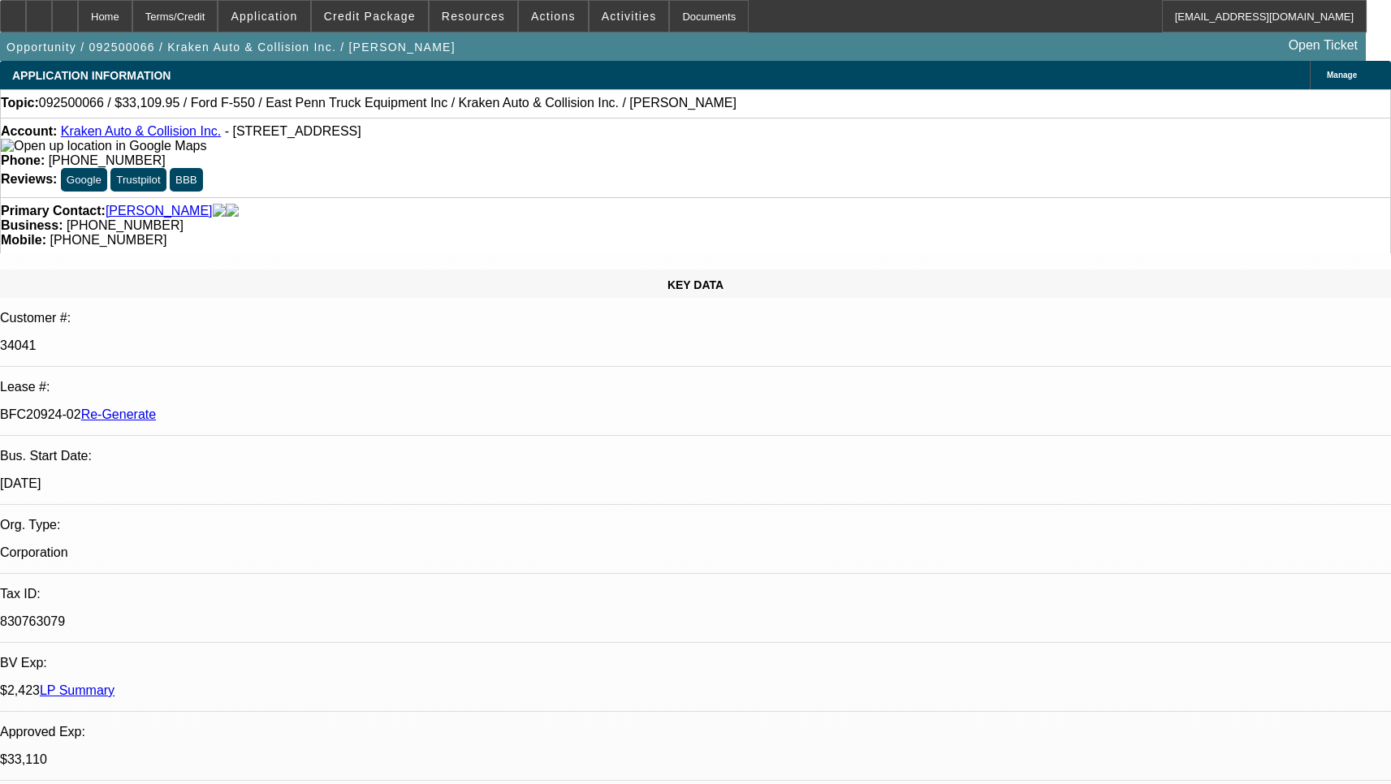
select select "4"
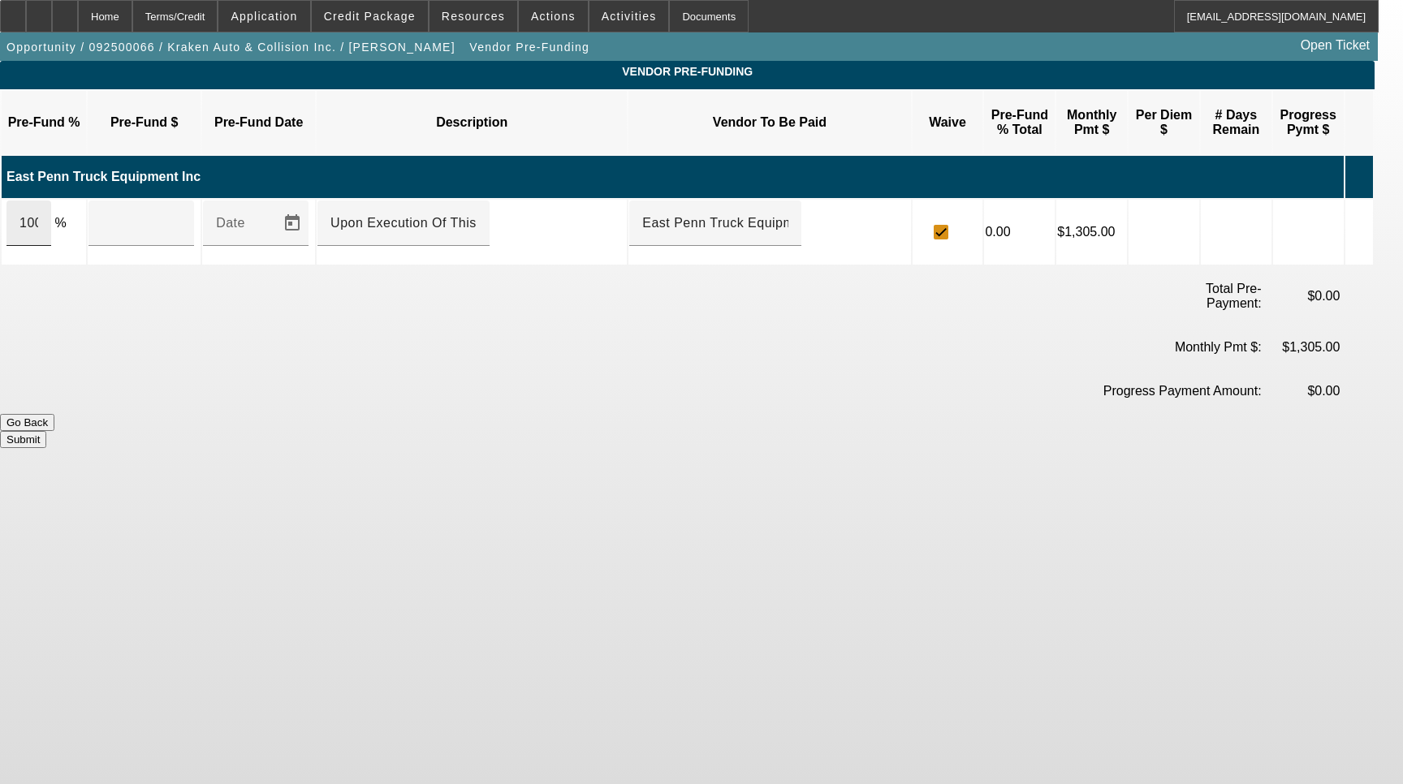
click at [51, 207] on div "100" at bounding box center [28, 223] width 45 height 45
type input "$38,109.95"
click at [46, 431] on button "Submit" at bounding box center [23, 439] width 46 height 17
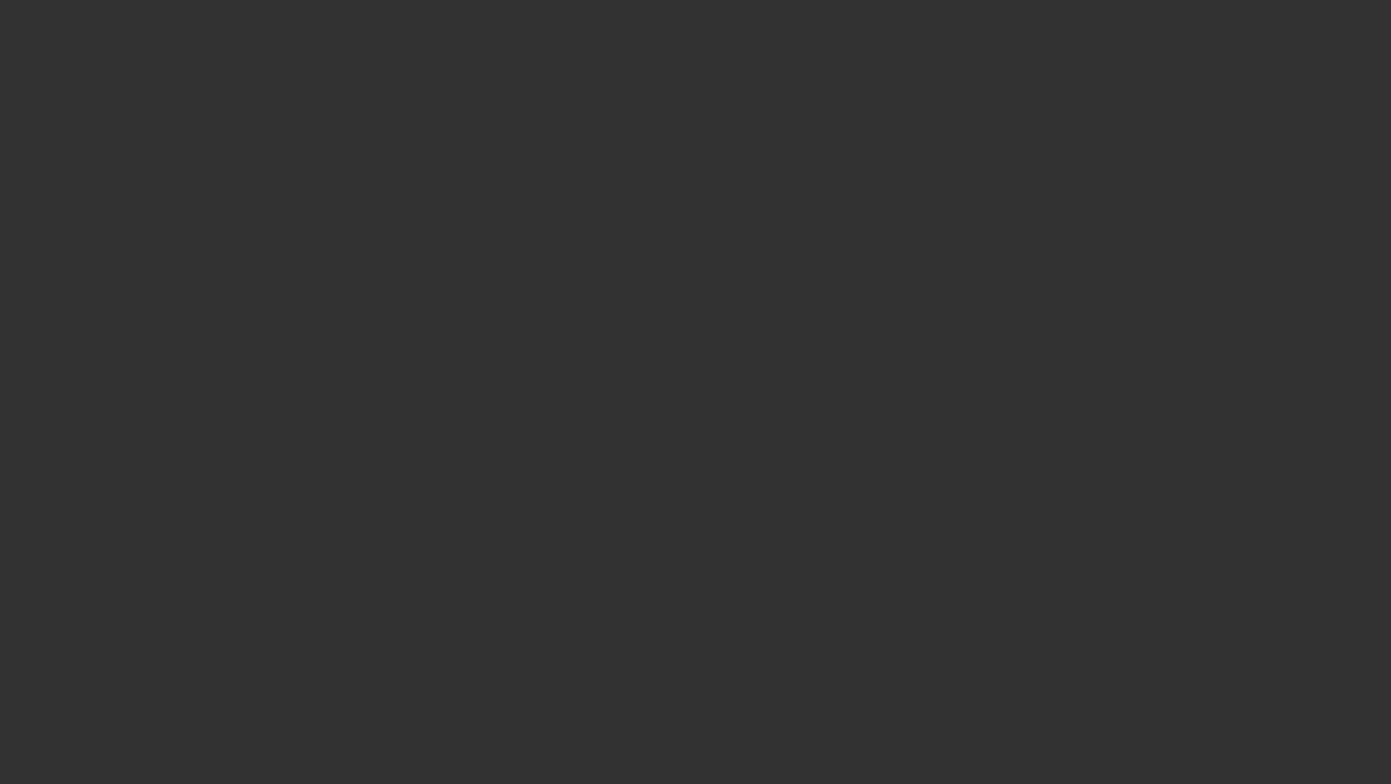
select select "3"
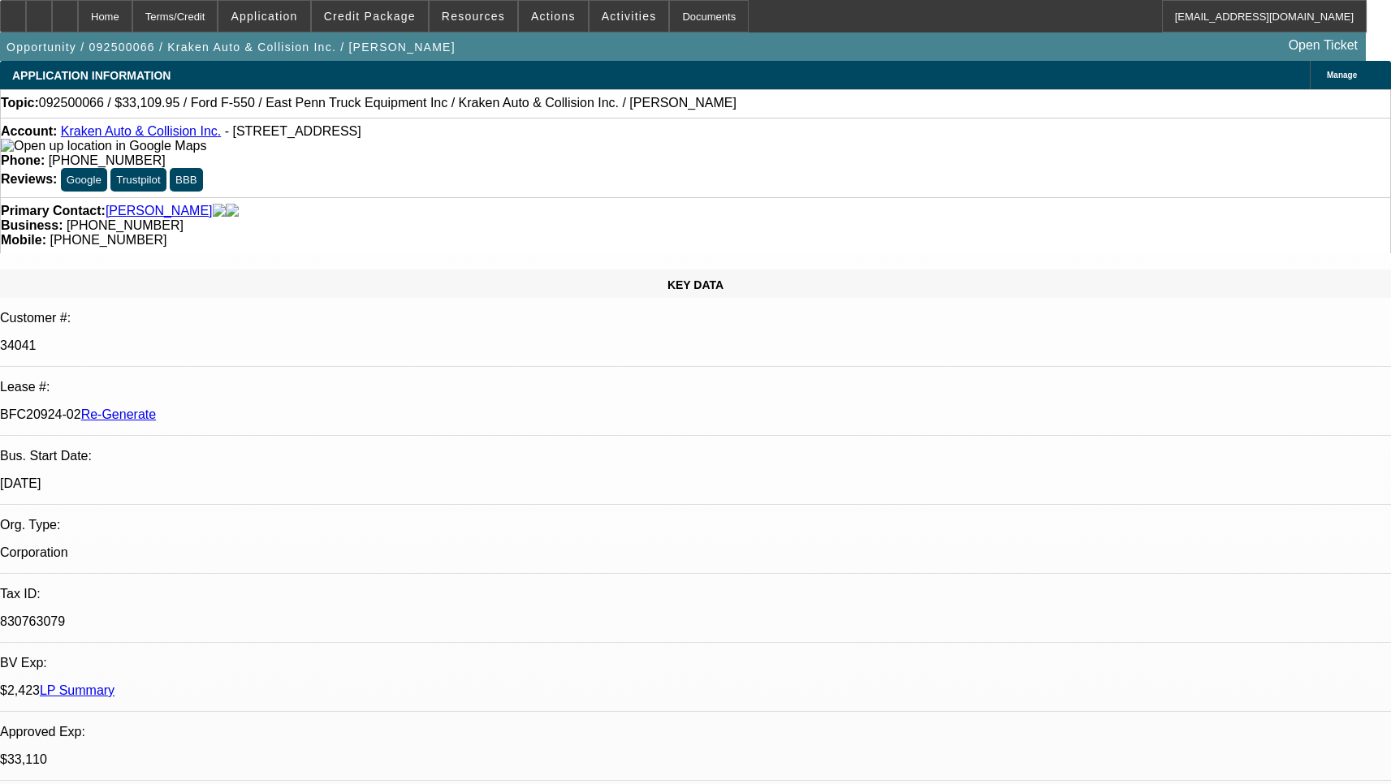
select select "0"
select select "0.1"
select select "4"
